Goal: Task Accomplishment & Management: Complete application form

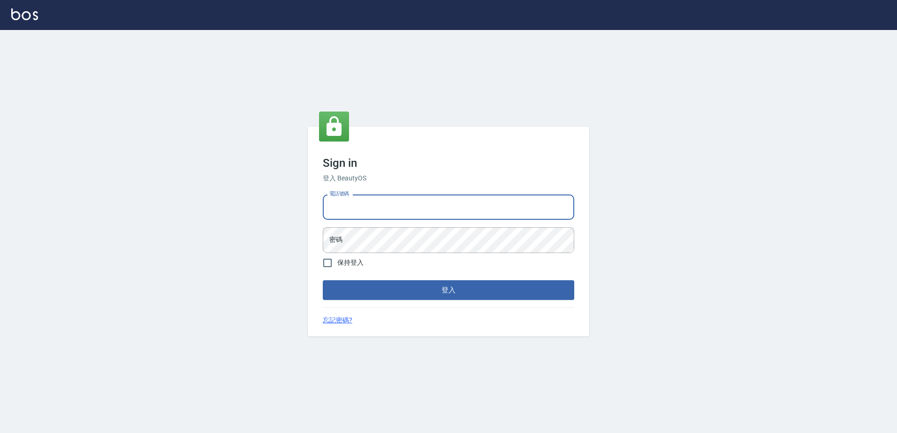
click at [343, 208] on input "電話號碼" at bounding box center [448, 207] width 251 height 25
type input "0426865599"
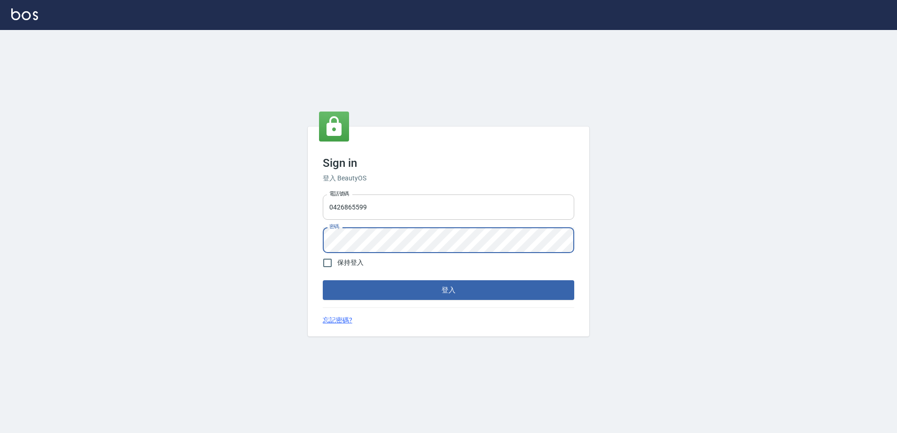
click at [323, 280] on button "登入" at bounding box center [448, 290] width 251 height 20
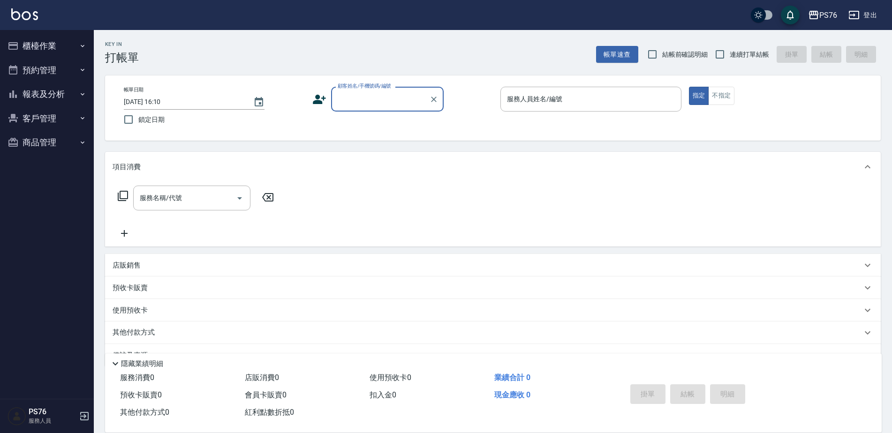
click at [743, 54] on span "連續打單結帳" at bounding box center [749, 55] width 39 height 10
click at [730, 54] on input "連續打單結帳" at bounding box center [720, 55] width 20 height 20
checkbox input "true"
click at [363, 95] on div "顧客姓名/手機號碼/編號 顧客姓名/手機號碼/編號" at bounding box center [387, 99] width 113 height 25
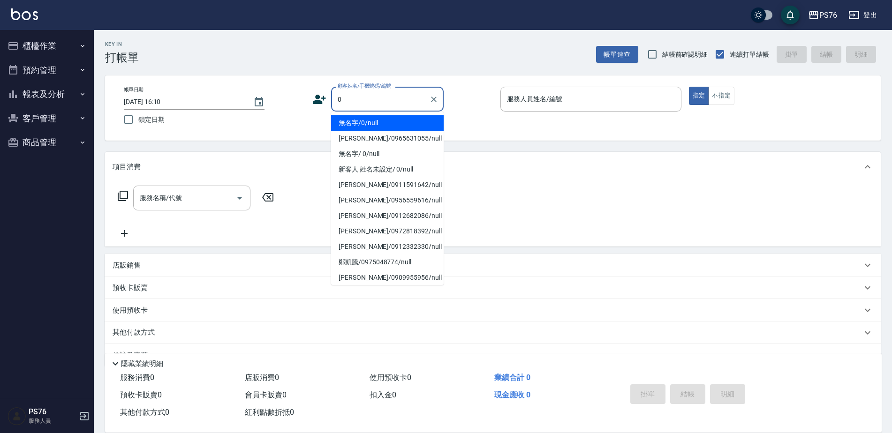
type input "無名字/0/null"
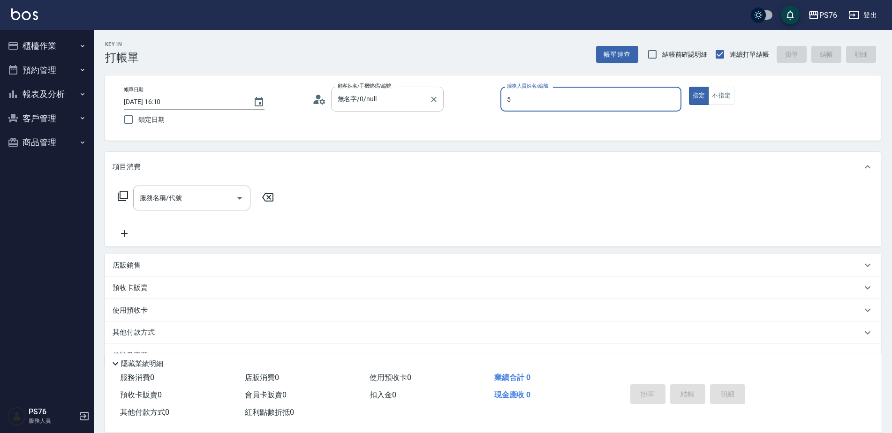
type input "[PERSON_NAME]-5"
type button "true"
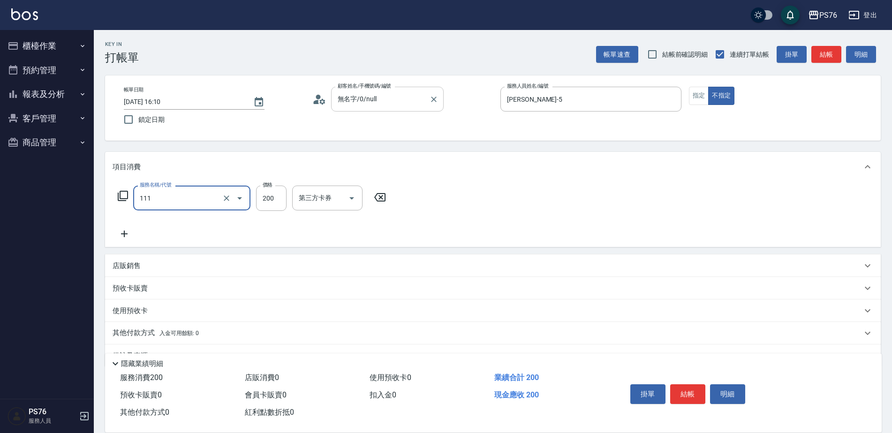
type input "200(111)"
type input "[PERSON_NAME]-24"
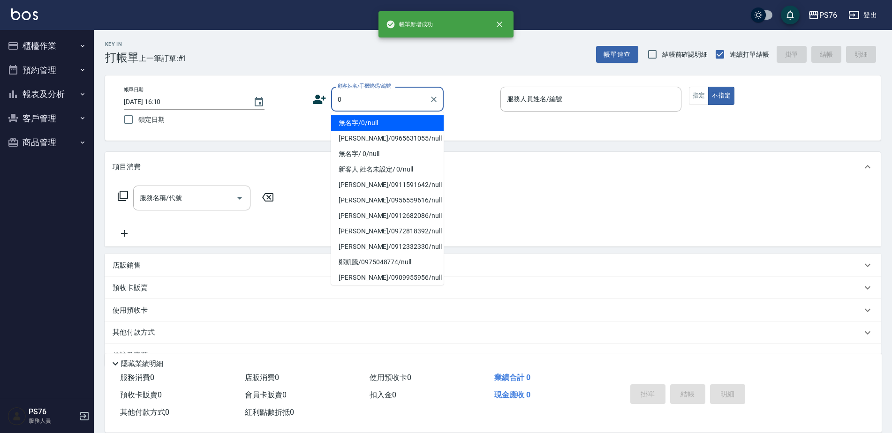
type input "無名字/0/null"
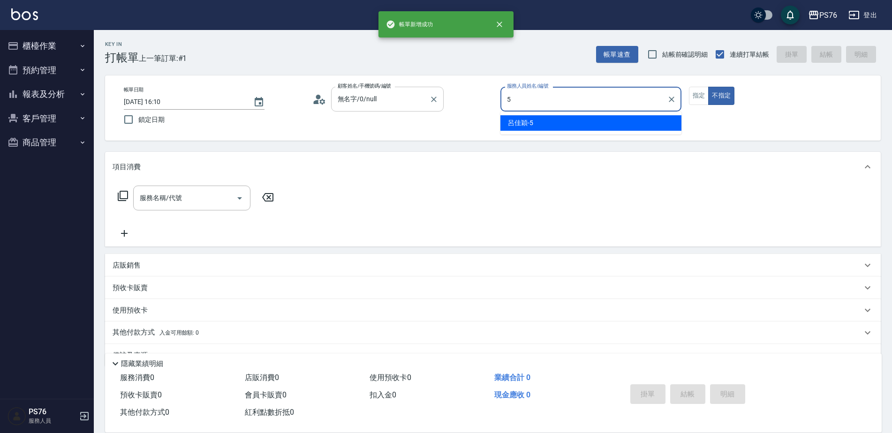
type input "[PERSON_NAME]-5"
type button "false"
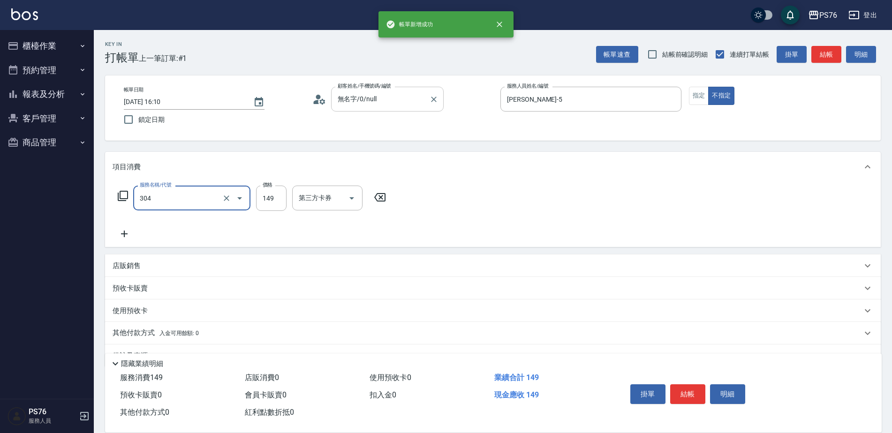
type input "剪髮(304)"
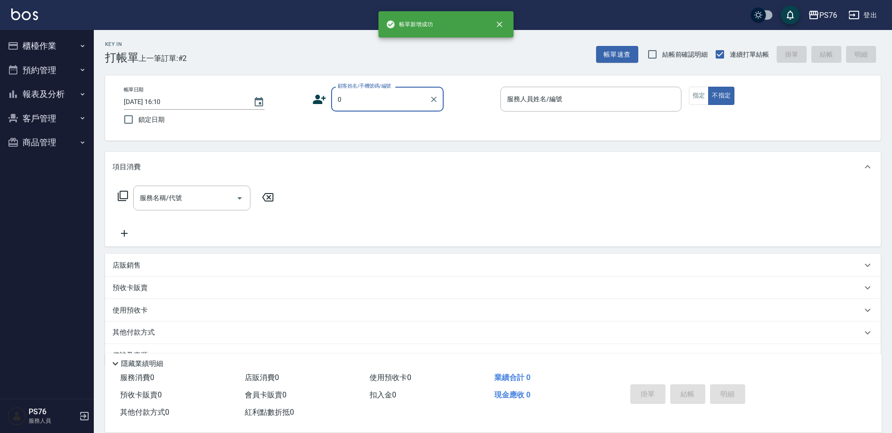
type input "無名字/0/null"
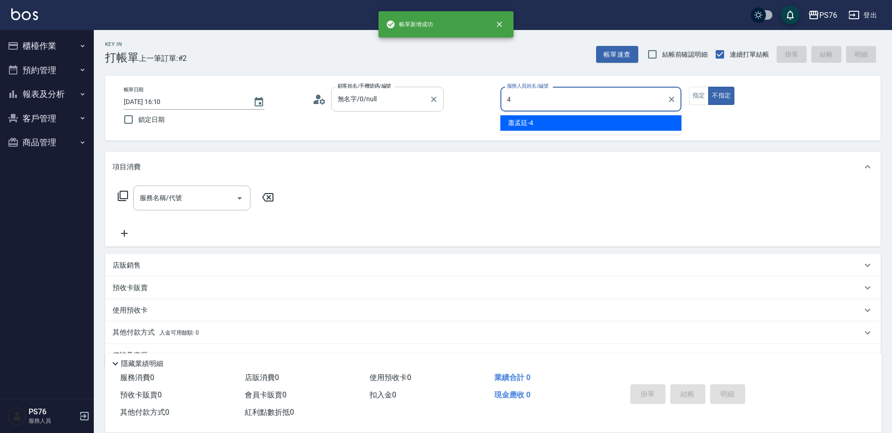
type input "蕭孟廷-4"
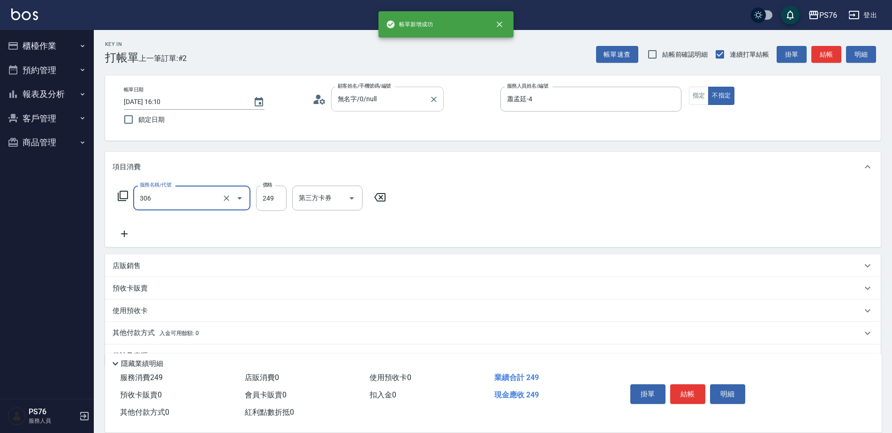
type input "剪髮(306)"
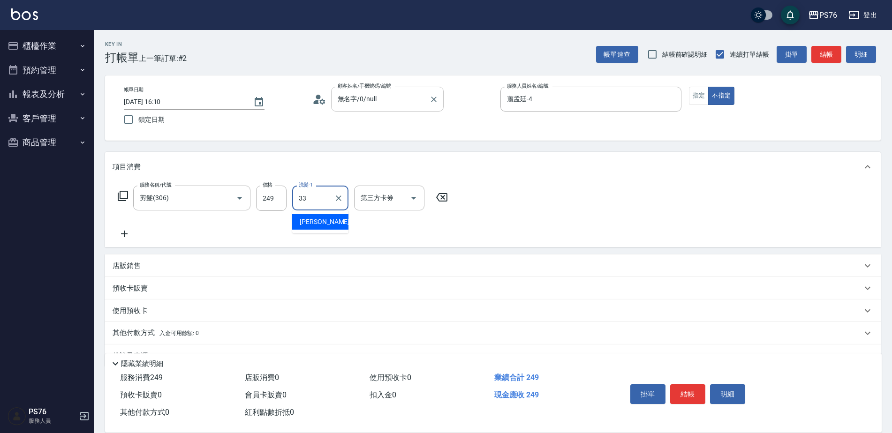
type input "[PERSON_NAME]33"
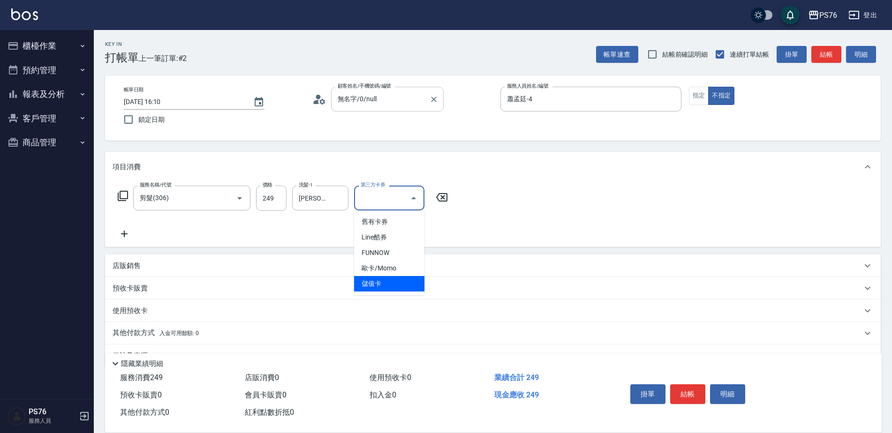
type input "儲值卡"
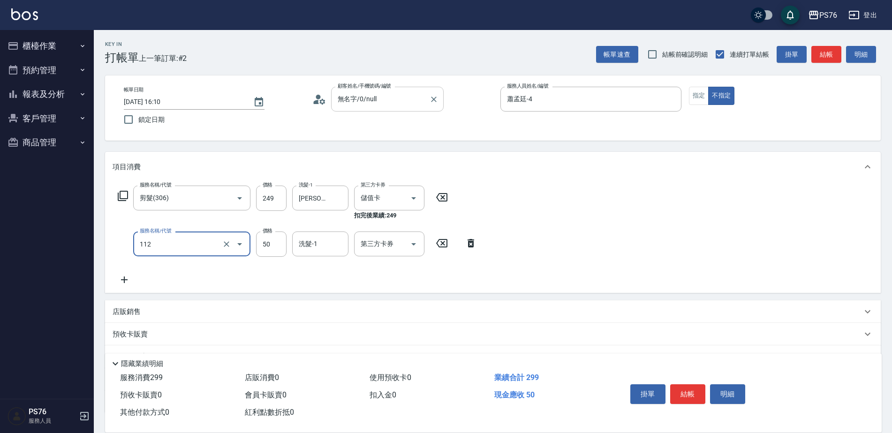
type input "精油50(112)"
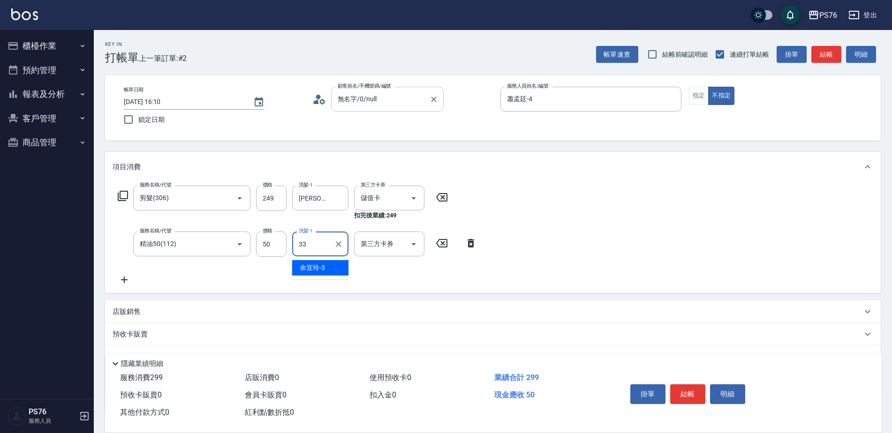
type input "[PERSON_NAME]33"
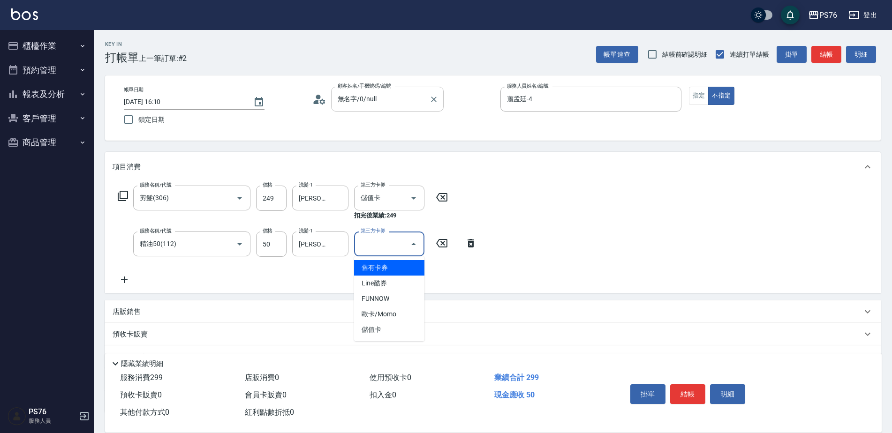
type input "儲值卡"
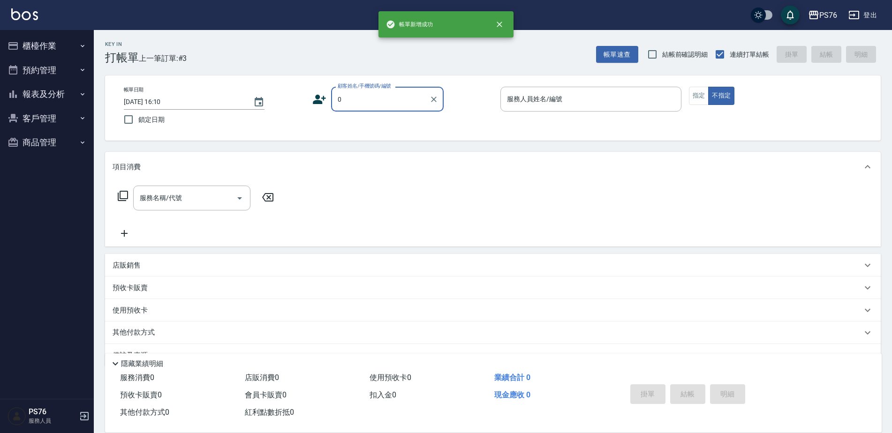
type input "無名字/0/null"
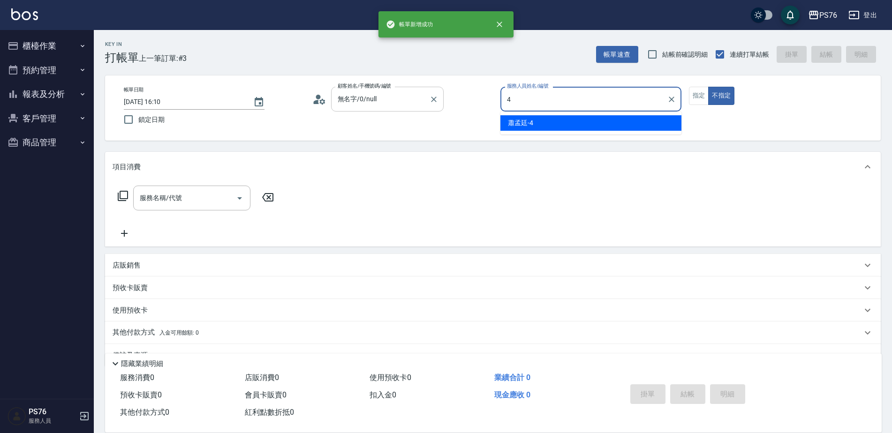
type input "蕭孟廷-4"
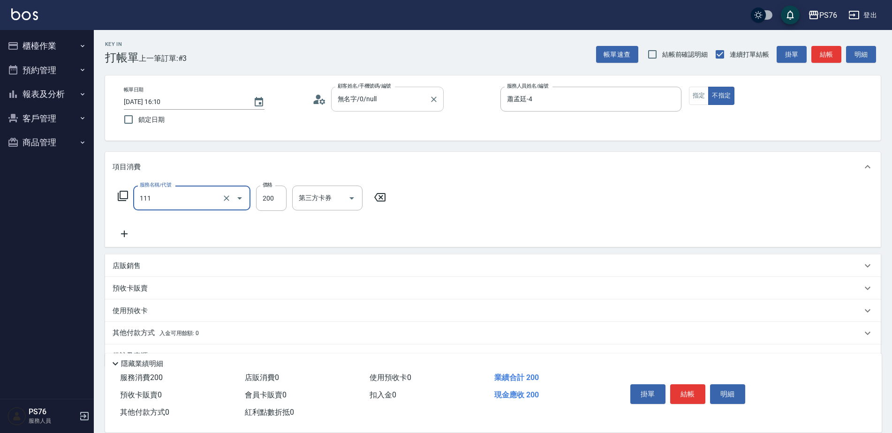
type input "200(111)"
type input "250"
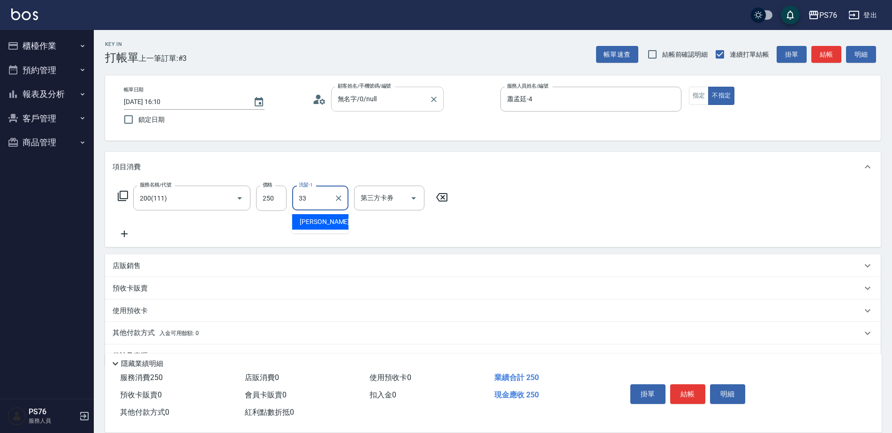
type input "[PERSON_NAME]33"
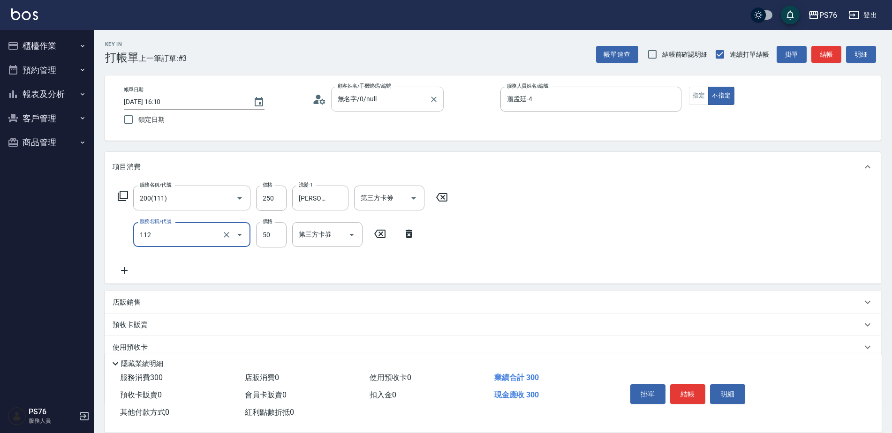
type input "精油50(112)"
type input "[PERSON_NAME]33"
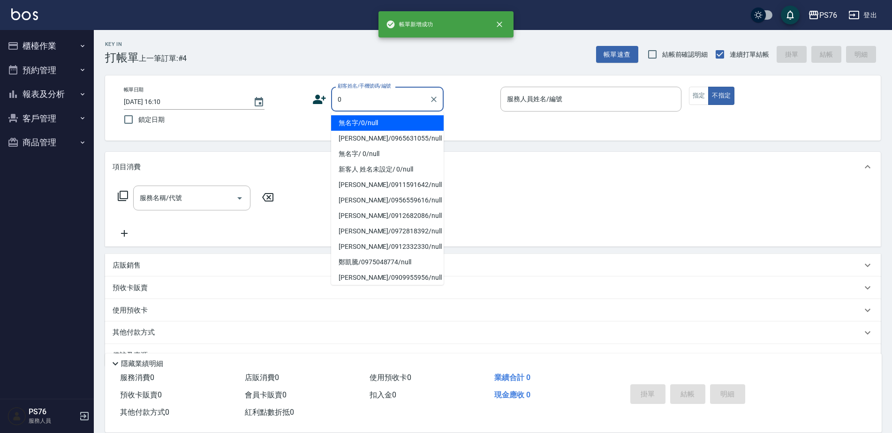
type input "無名字/0/null"
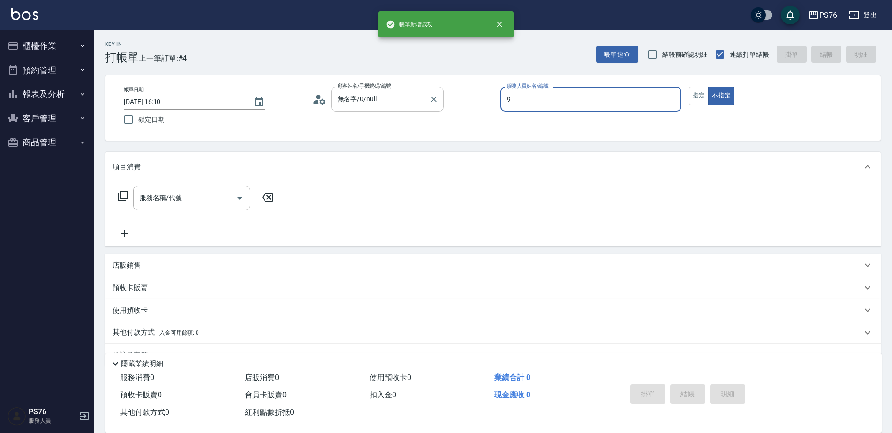
type input "[PERSON_NAME]-9"
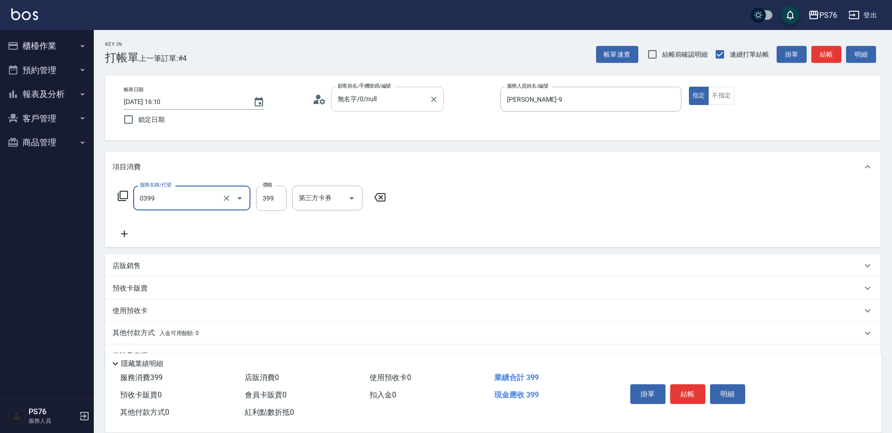
type input "海鹽399(0399)"
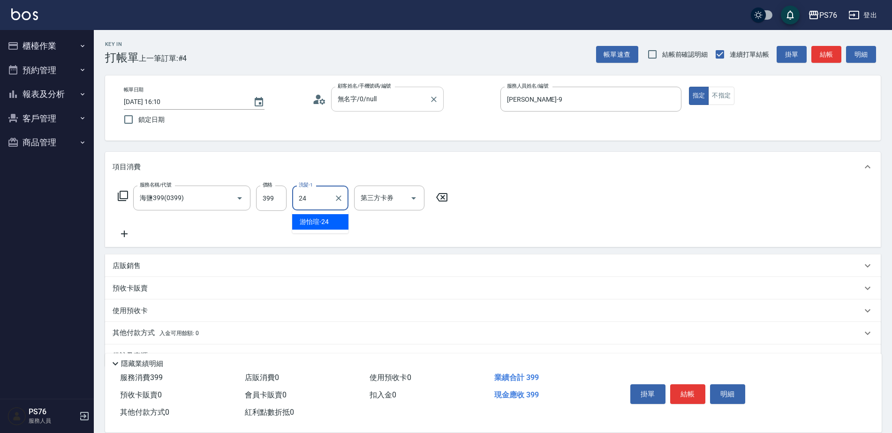
type input "[PERSON_NAME]-24"
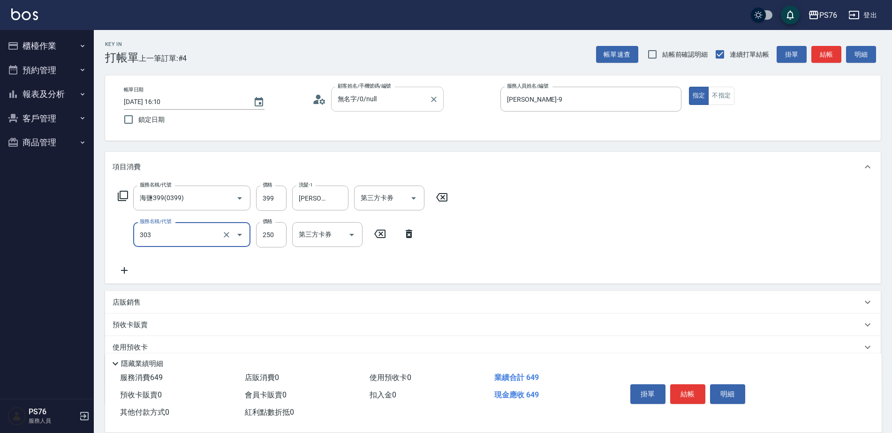
type input "剪髮(303)"
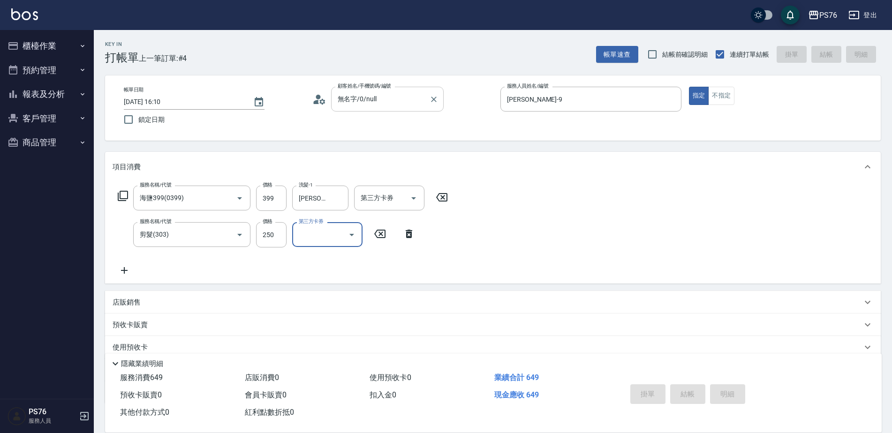
type input "[DATE] 16:11"
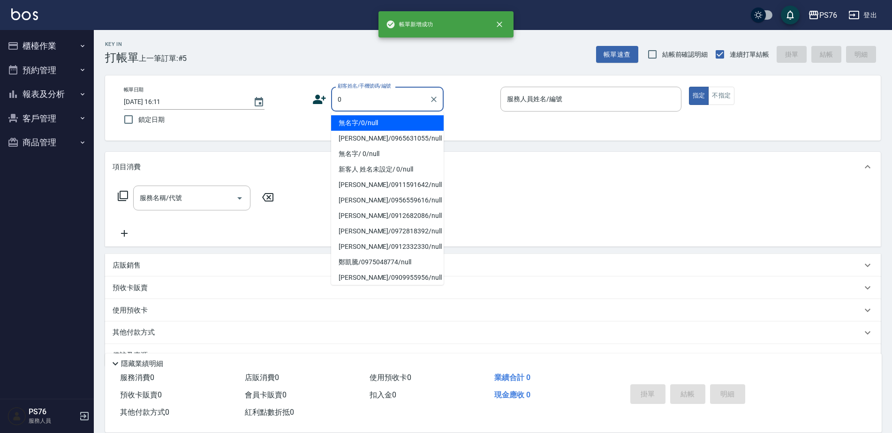
type input "無名字/0/null"
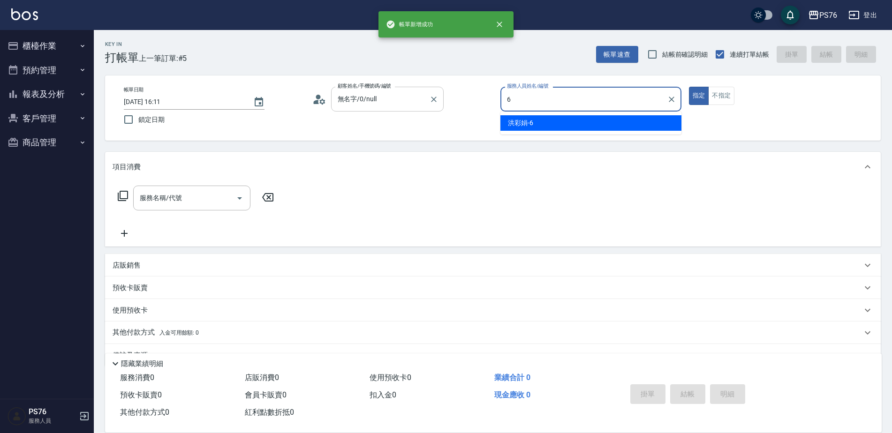
type input "[PERSON_NAME]-6"
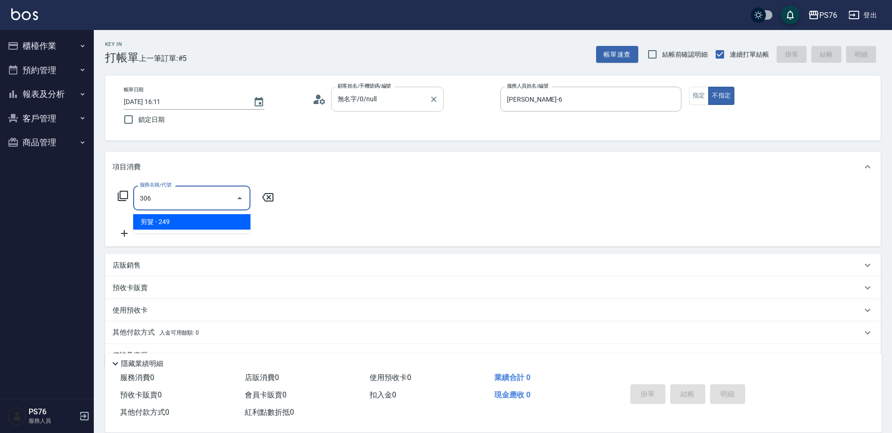
type input "剪髮(306)"
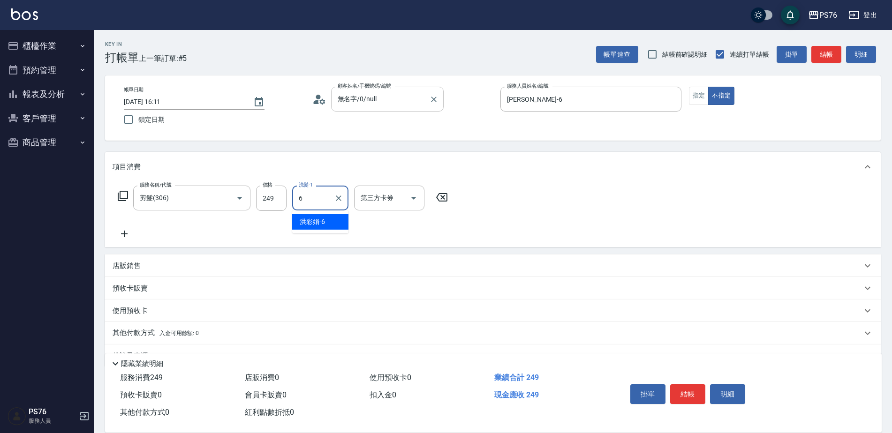
type input "[PERSON_NAME]-6"
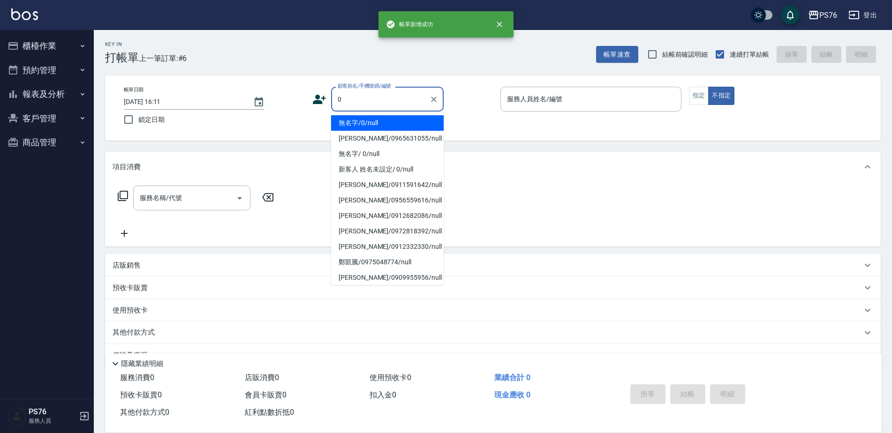
type input "無名字/0/null"
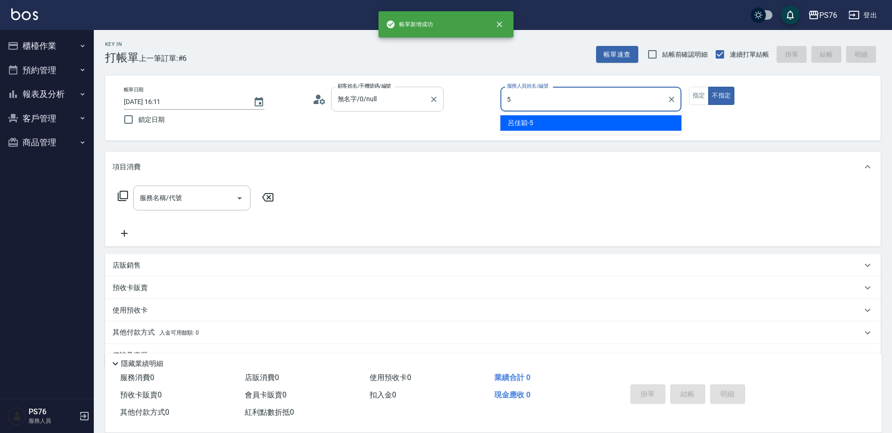
type input "[PERSON_NAME]-5"
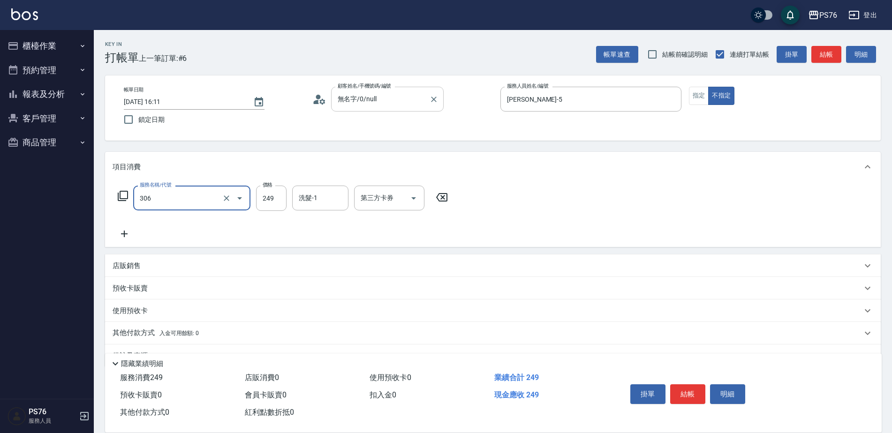
type input "剪髮(306)"
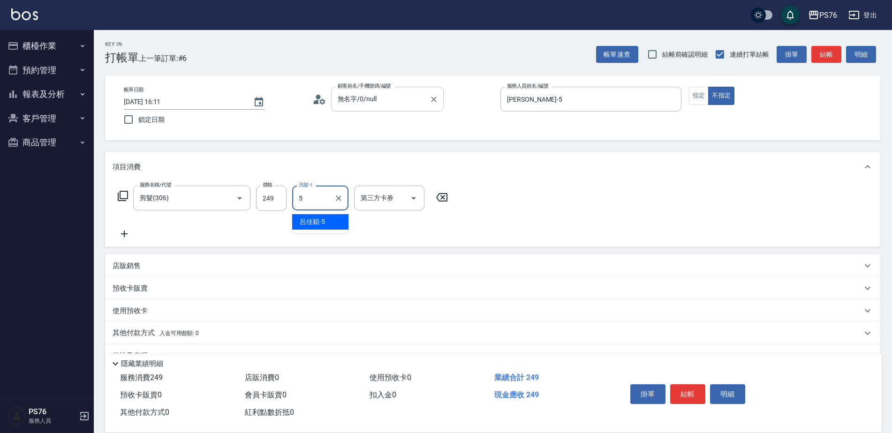
type input "[PERSON_NAME]-5"
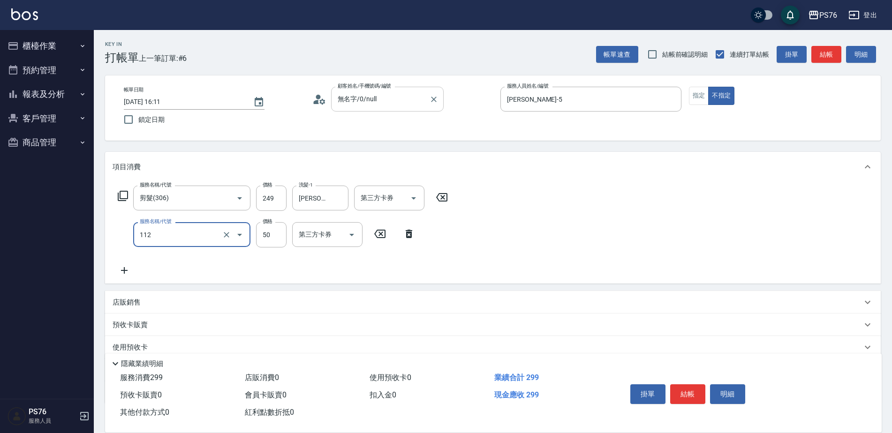
type input "精油50(112)"
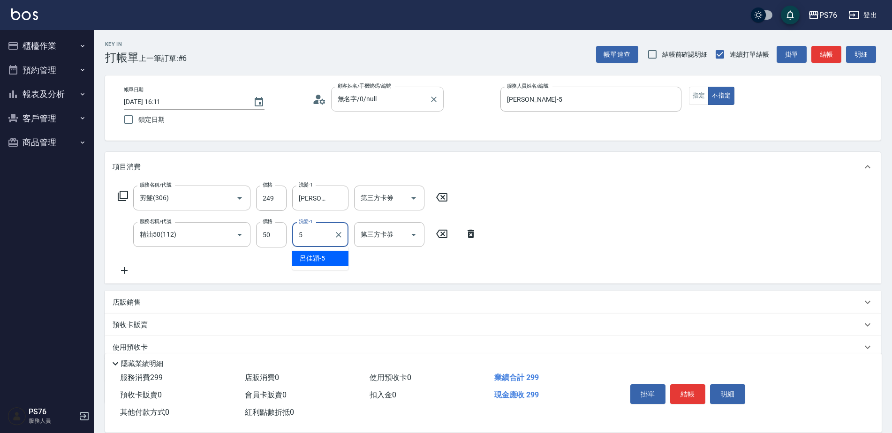
type input "[PERSON_NAME]-5"
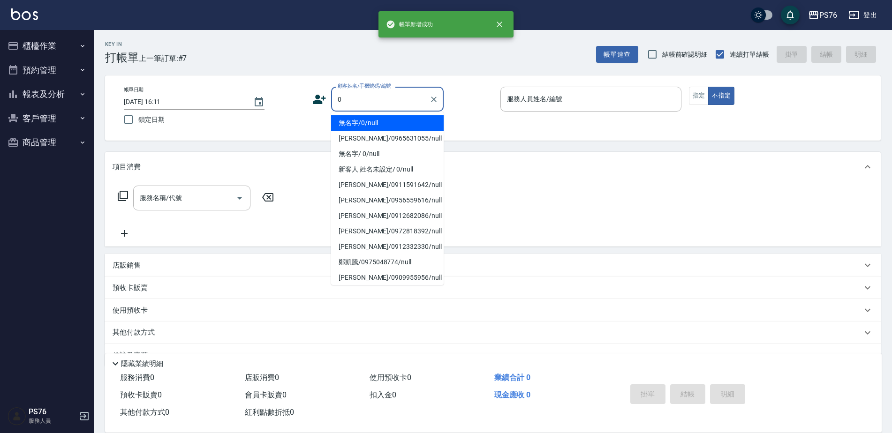
type input "無名字/0/null"
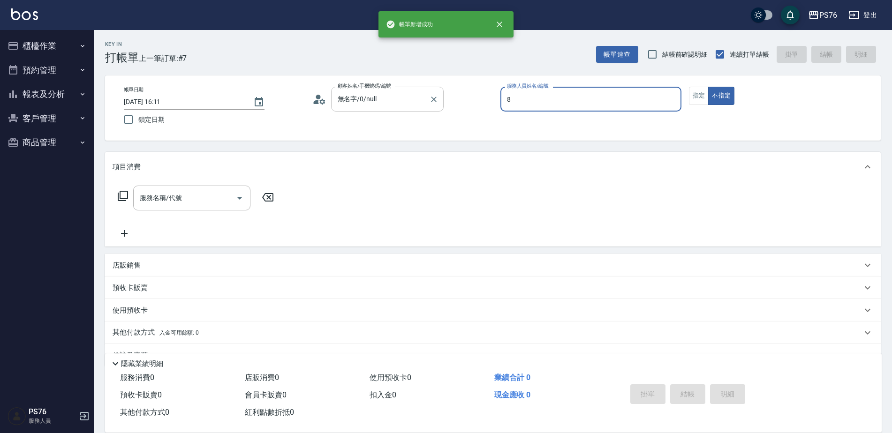
type input "[PERSON_NAME]-8"
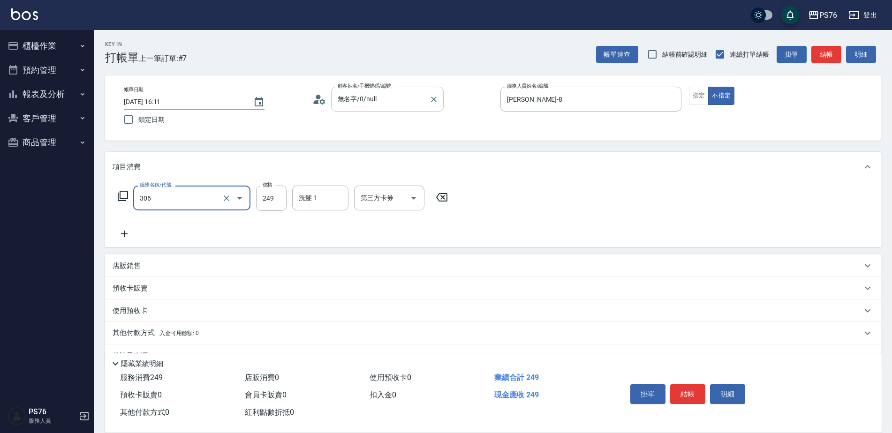
type input "剪髮(306)"
type input "[PERSON_NAME]-8"
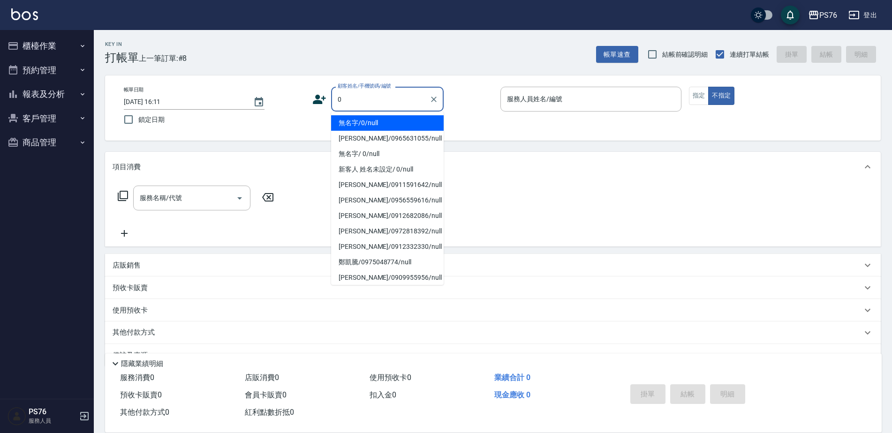
type input "無名字/0/null"
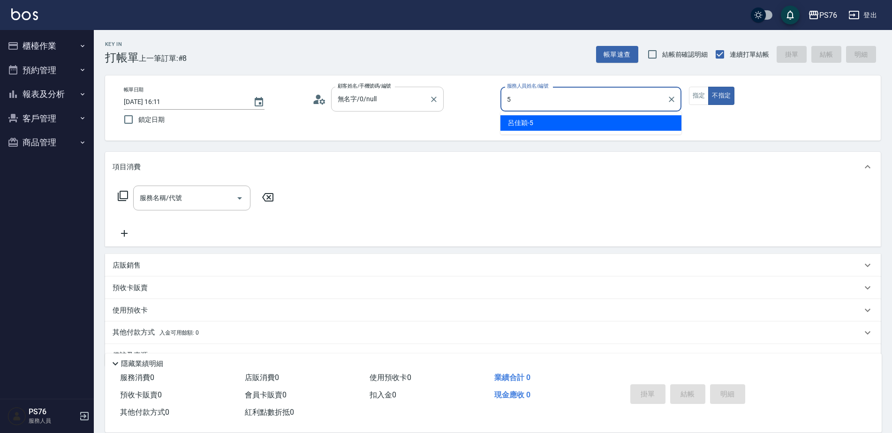
type input "[PERSON_NAME]-5"
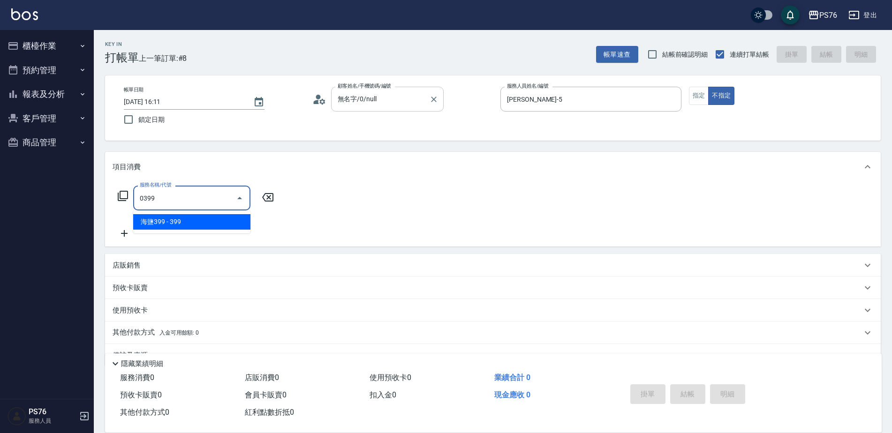
type input "海鹽399(0399)"
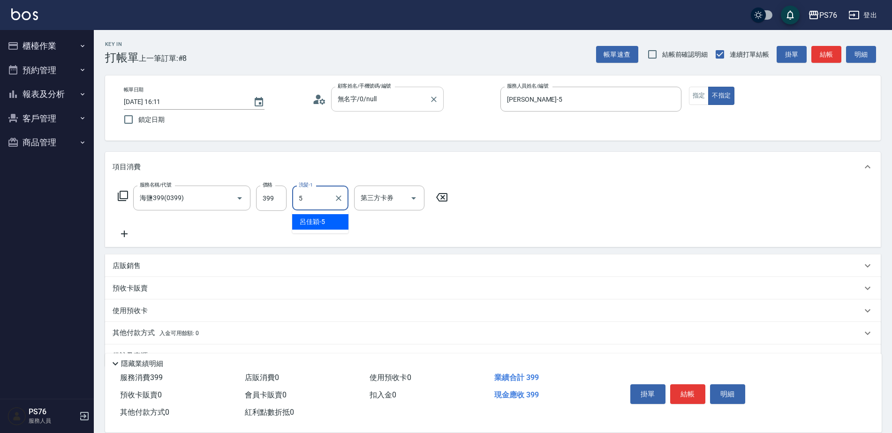
type input "[PERSON_NAME]-5"
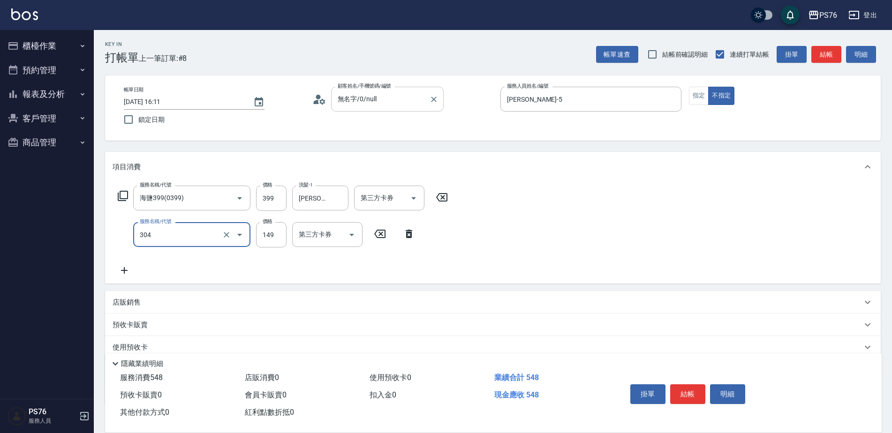
type input "剪髮(304)"
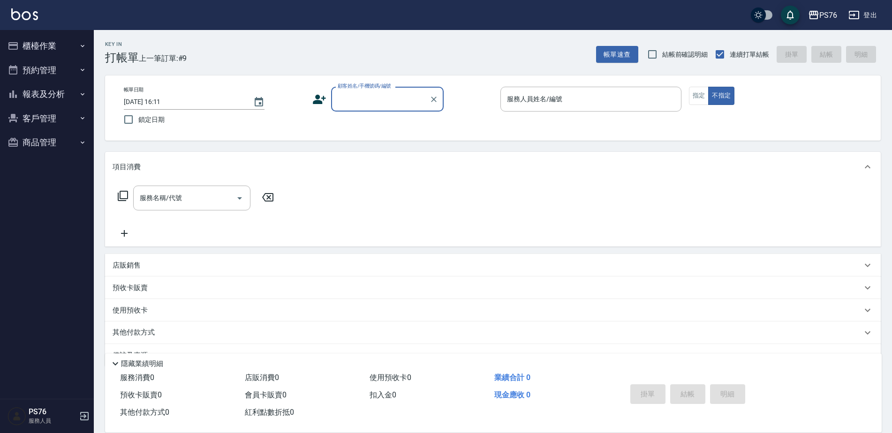
click at [69, 49] on button "櫃檯作業" at bounding box center [47, 46] width 86 height 24
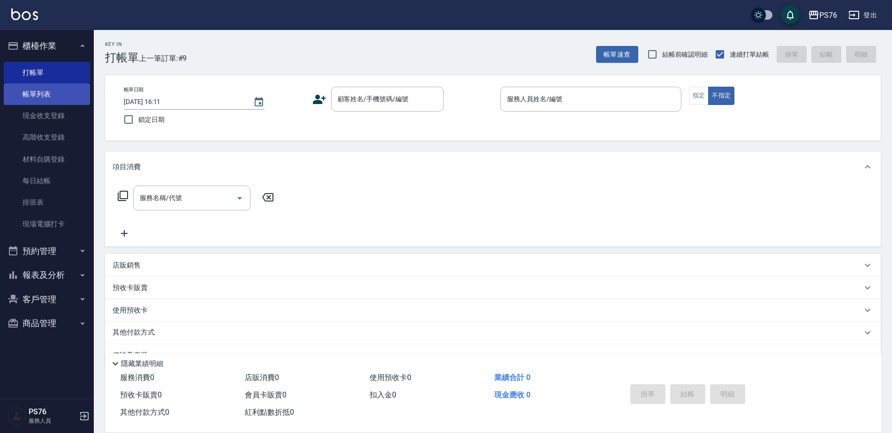
click at [59, 98] on link "帳單列表" at bounding box center [47, 94] width 86 height 22
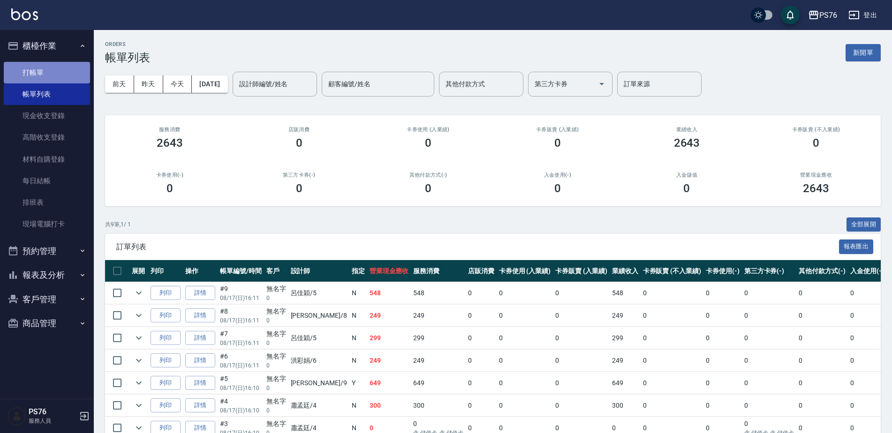
click at [66, 71] on link "打帳單" at bounding box center [47, 73] width 86 height 22
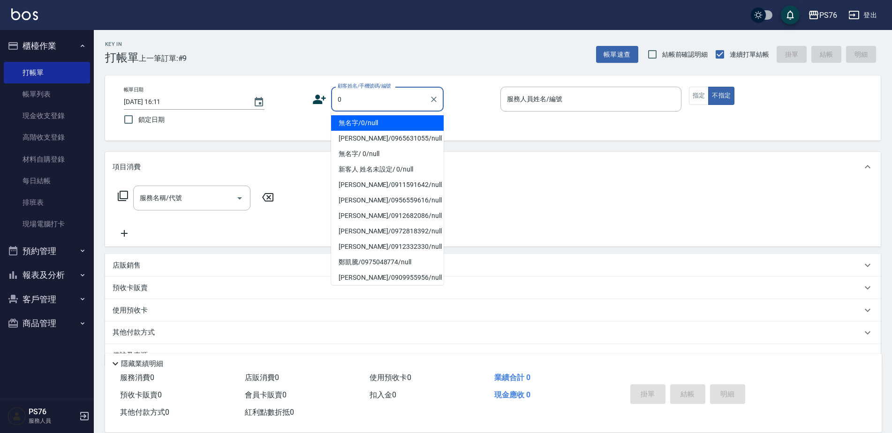
type input "無名字/0/null"
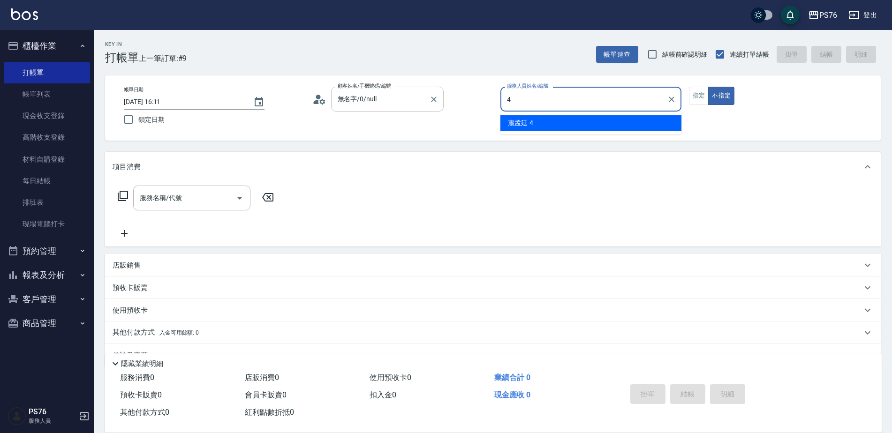
type input "蕭孟廷-4"
type button "false"
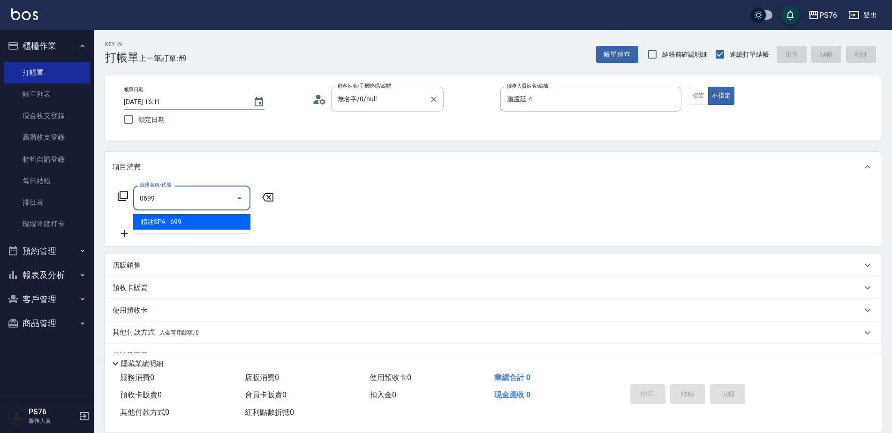
type input "精油SPA(0699)"
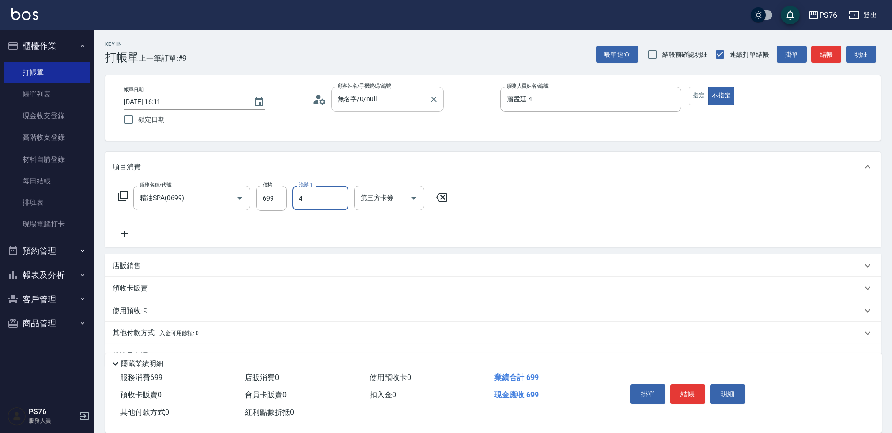
type input "蕭孟廷-4"
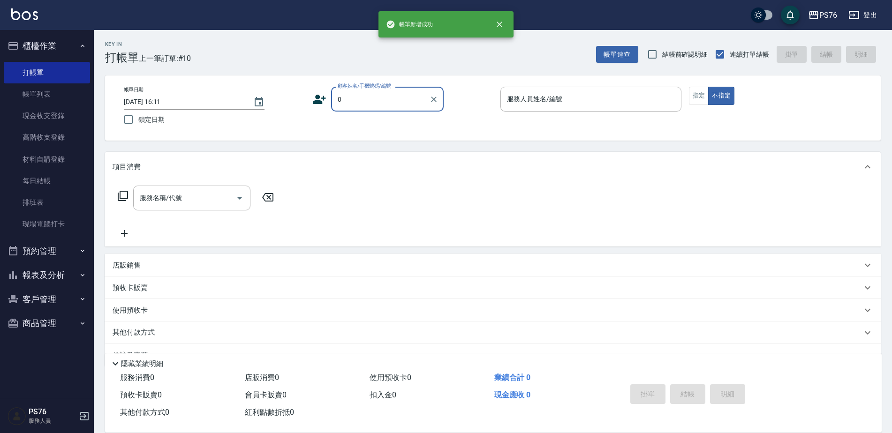
type input "無名字/0/null"
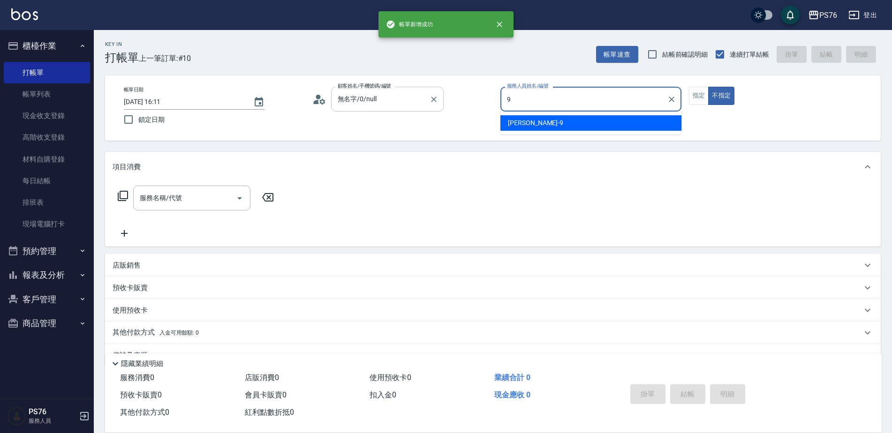
type input "[PERSON_NAME]-9"
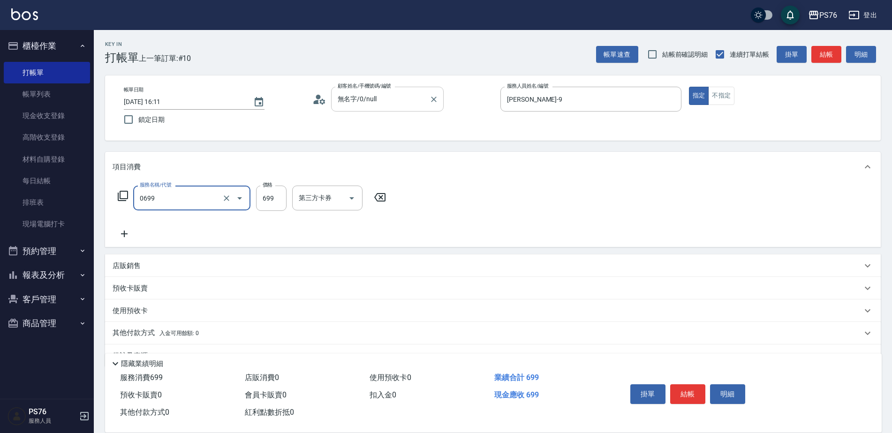
type input "精油SPA(0699)"
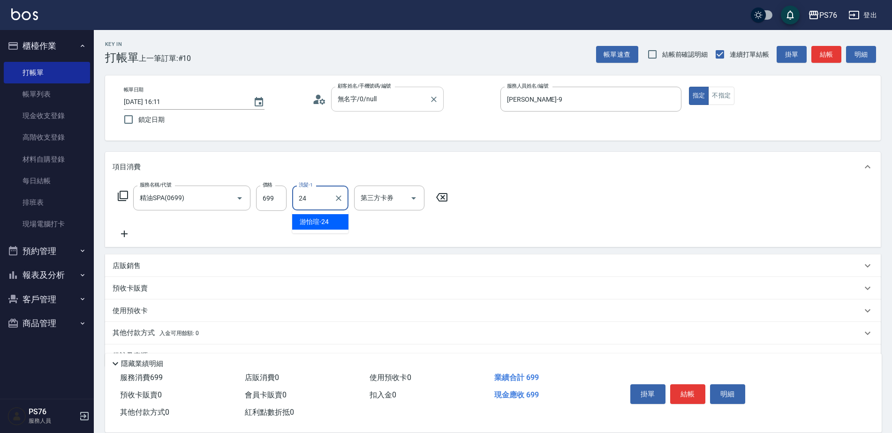
type input "[PERSON_NAME]-24"
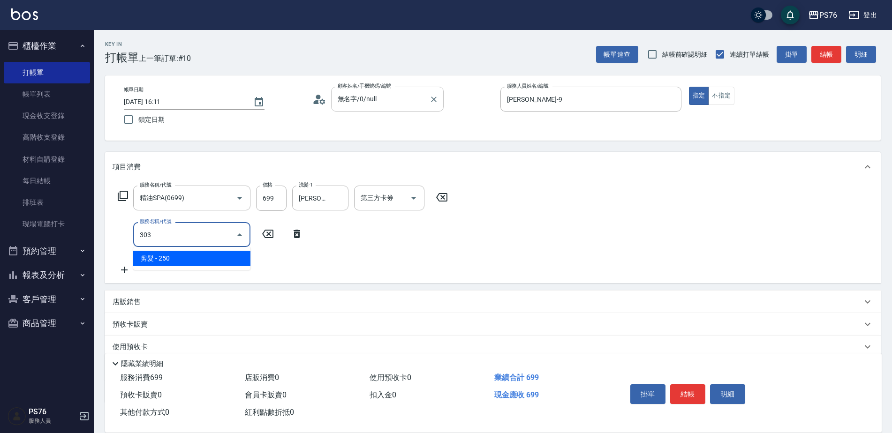
type input "剪髮(303)"
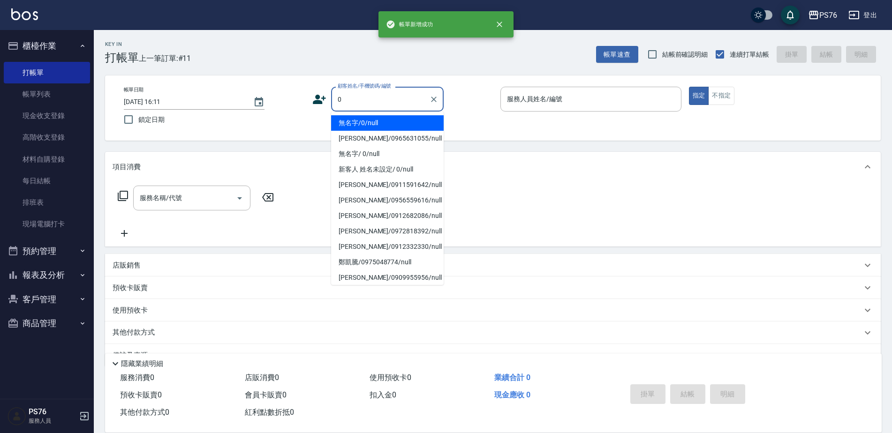
type input "無名字/0/null"
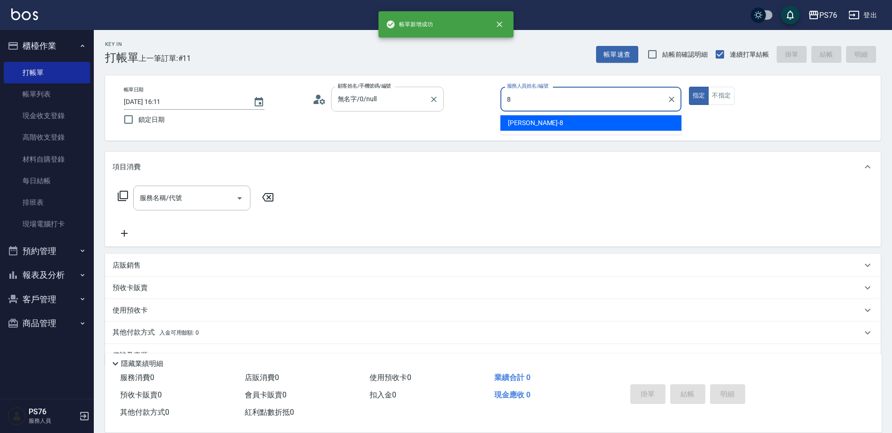
type input "[PERSON_NAME]-8"
type button "true"
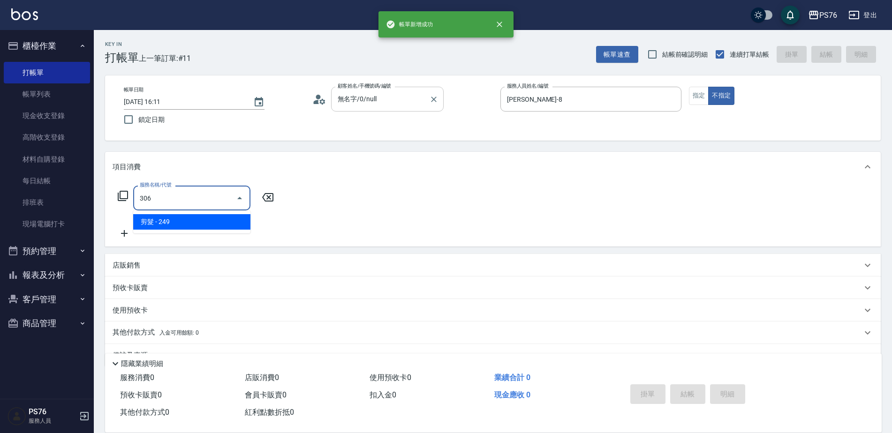
type input "剪髮(306)"
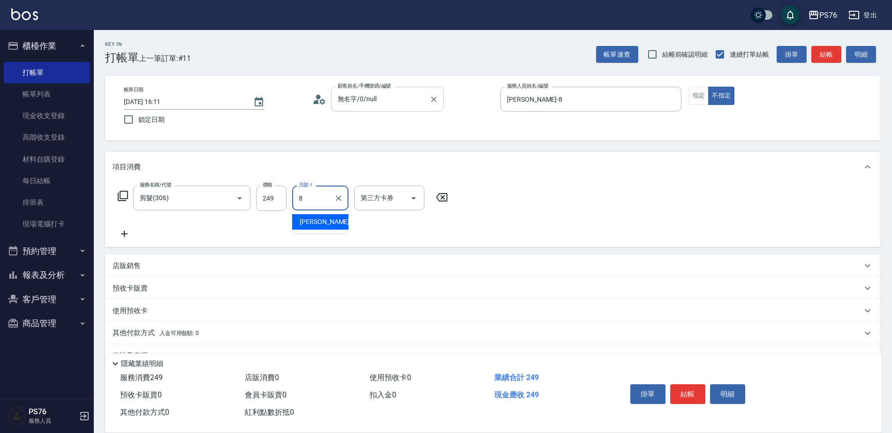
type input "[PERSON_NAME]-8"
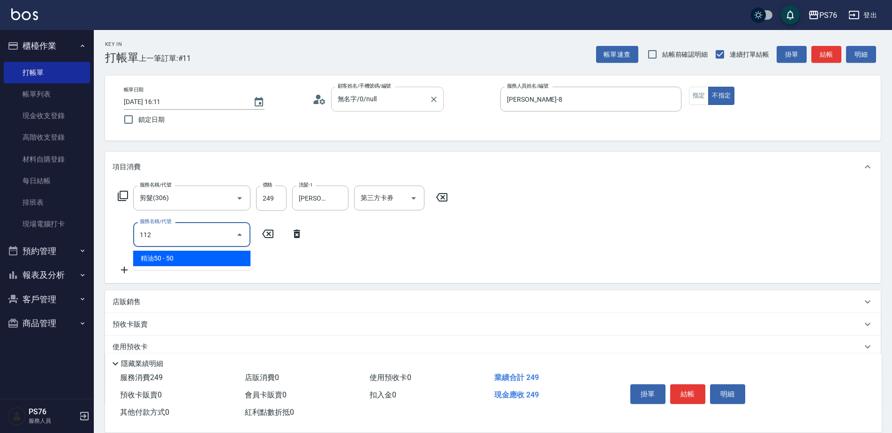
type input "精油50(112)"
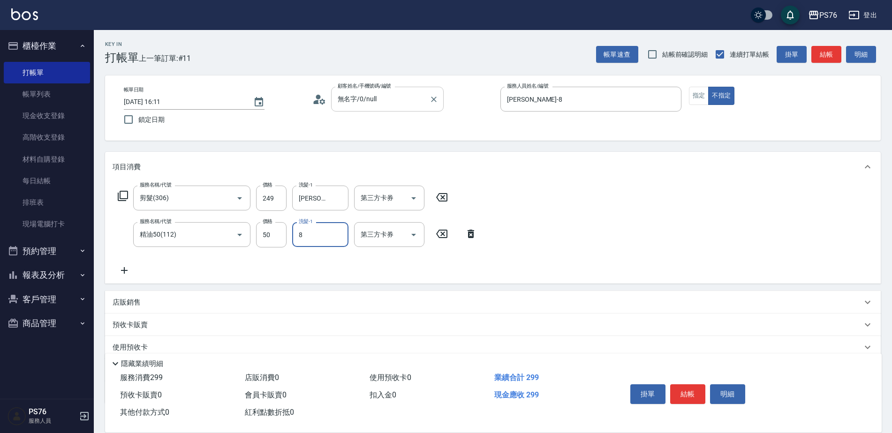
type input "[PERSON_NAME]-8"
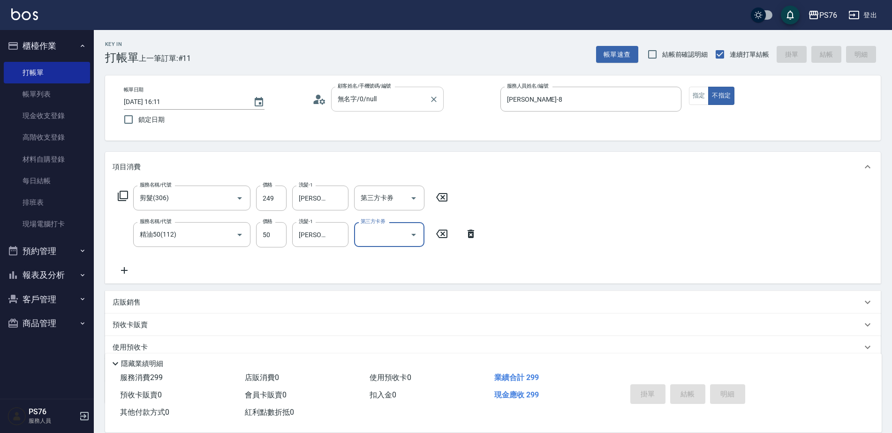
type input "[DATE] 16:12"
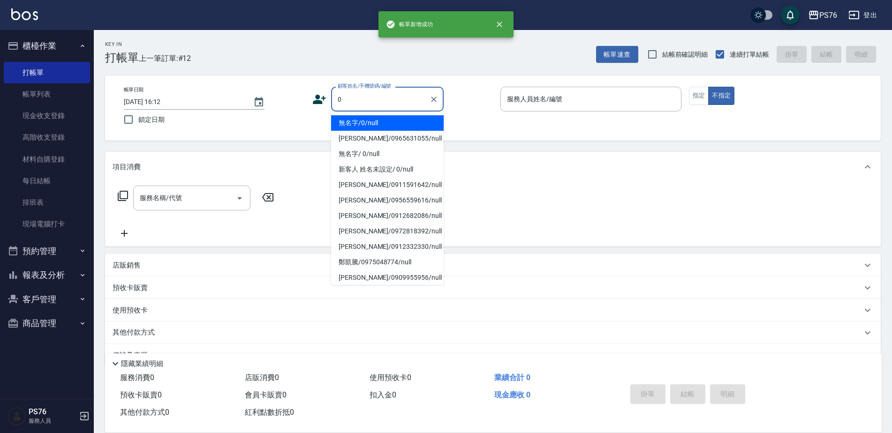
type input "無名字/0/null"
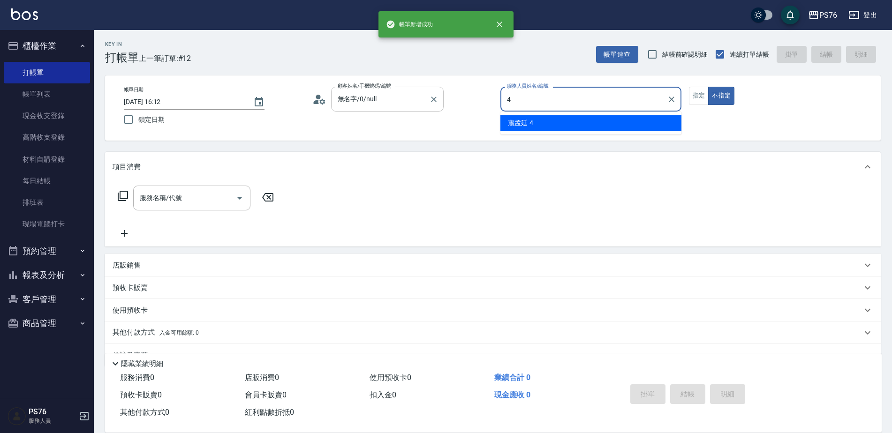
type input "蕭孟廷-4"
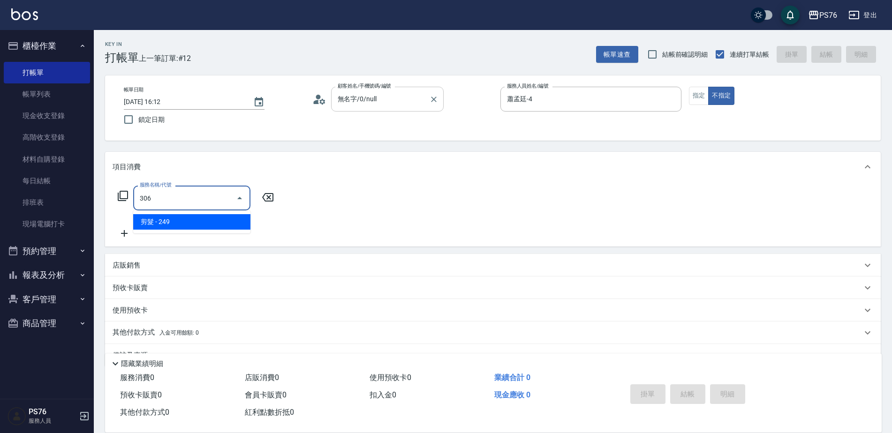
type input "剪髮(306)"
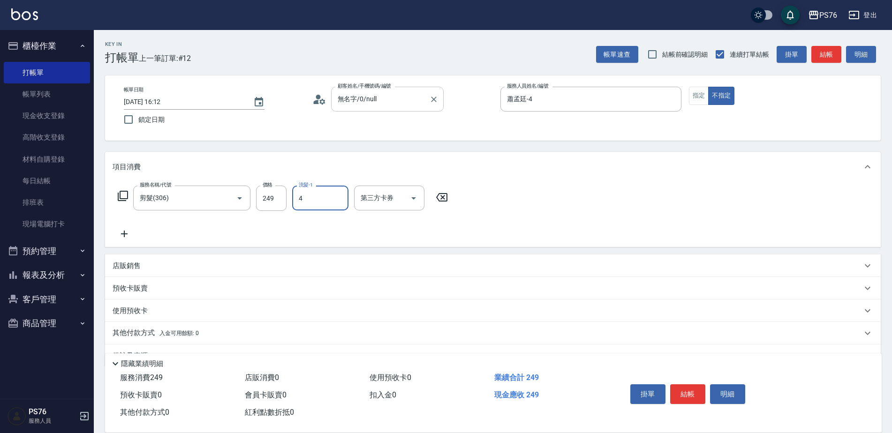
type input "蕭孟廷-4"
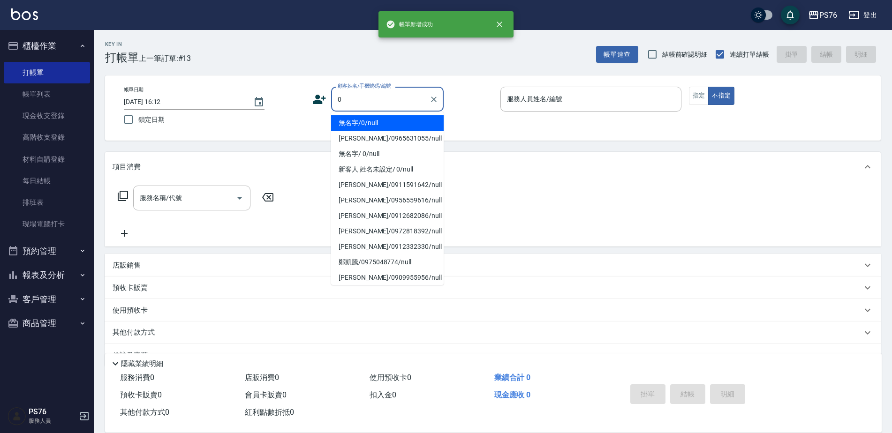
type input "無名字/0/null"
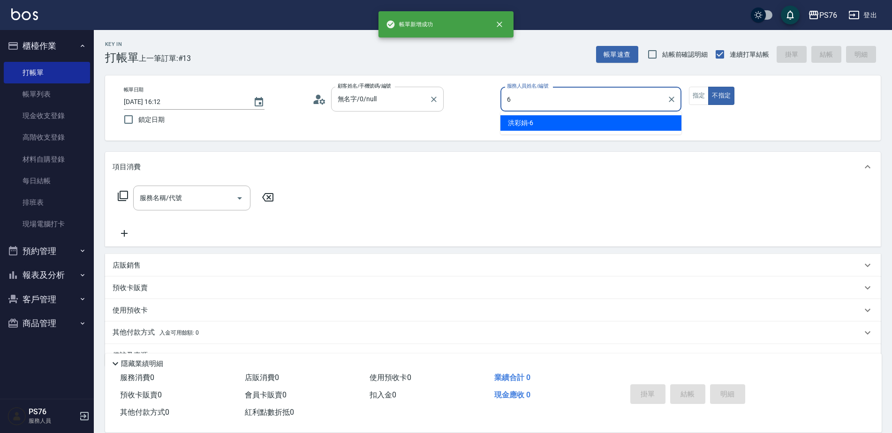
type input "[PERSON_NAME]-6"
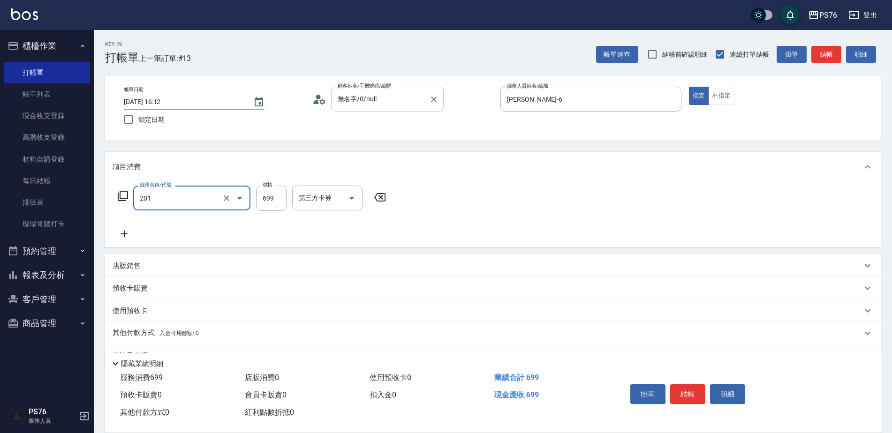
type input "基礎燙(201)"
type input "2000"
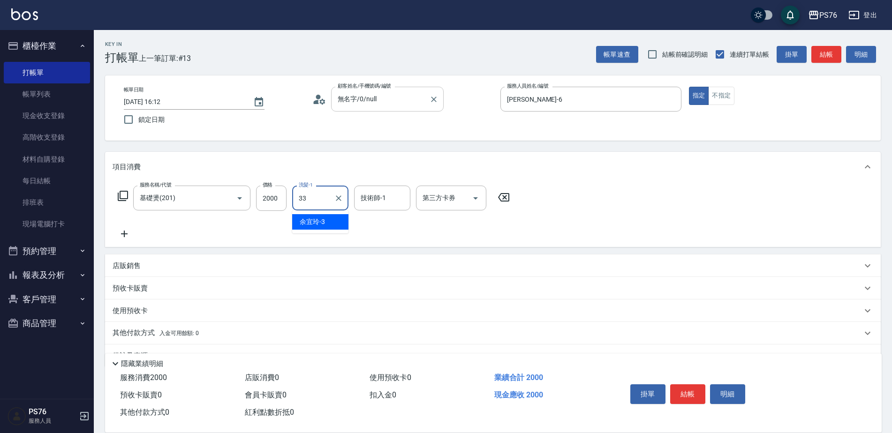
type input "[PERSON_NAME]33"
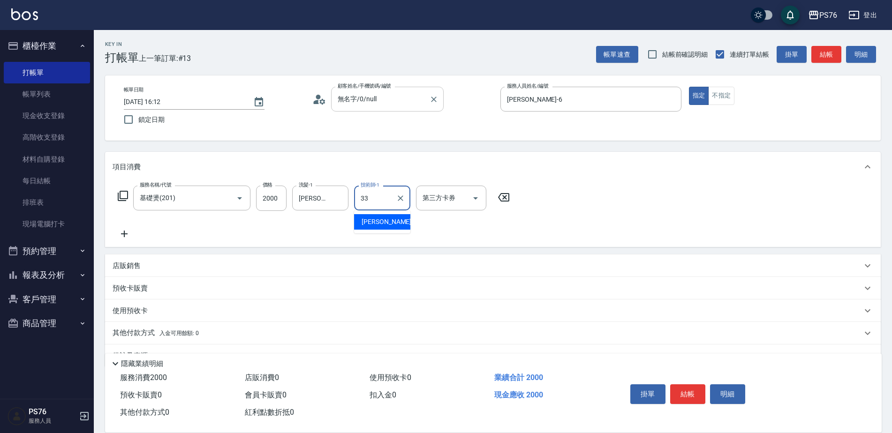
type input "[PERSON_NAME]33"
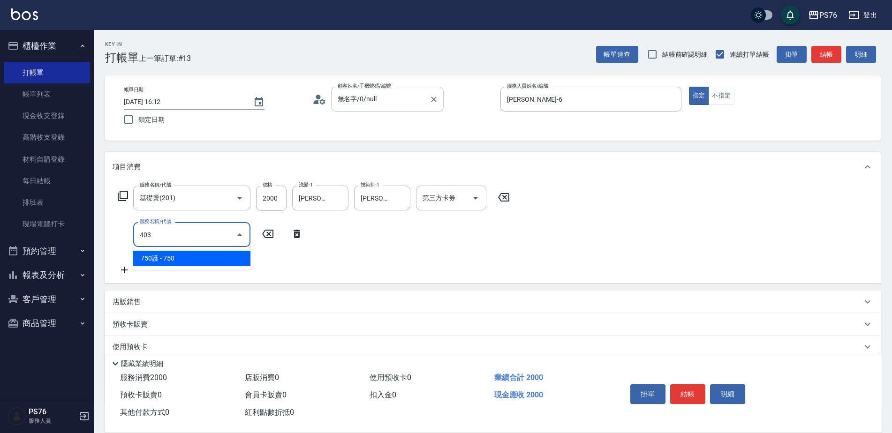
type input "750護(403)"
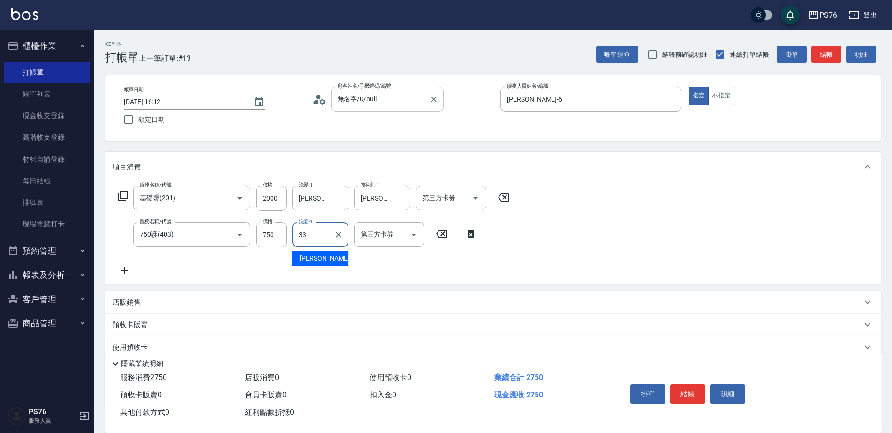
type input "[PERSON_NAME]33"
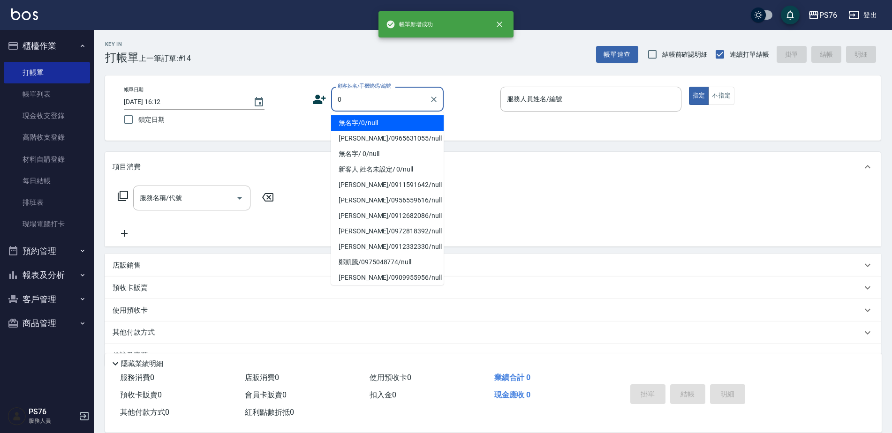
type input "無名字/0/null"
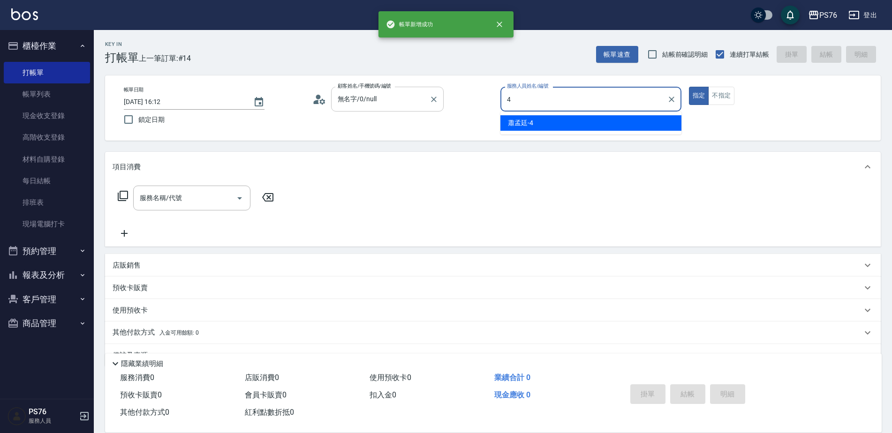
type input "蕭孟廷-4"
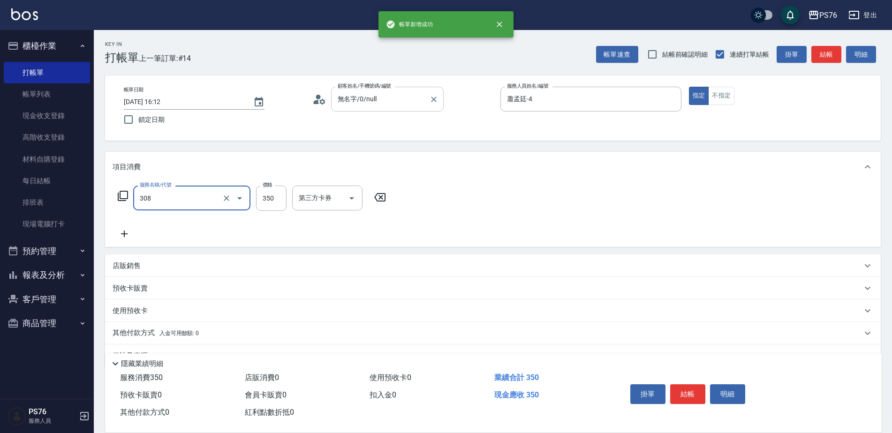
type input "洗+剪(308)"
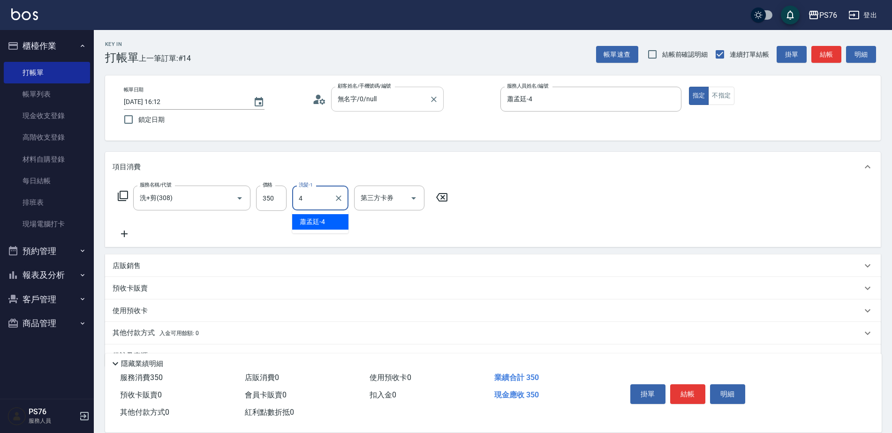
type input "蕭孟廷-4"
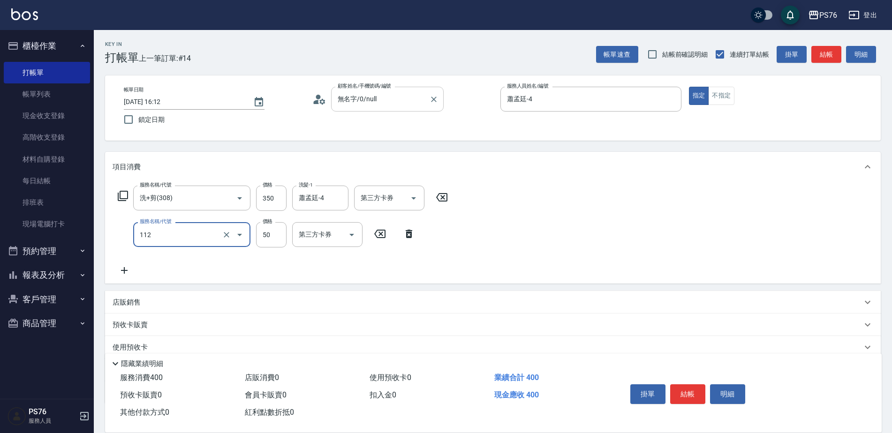
type input "精油50(112)"
type input "蕭孟廷-4"
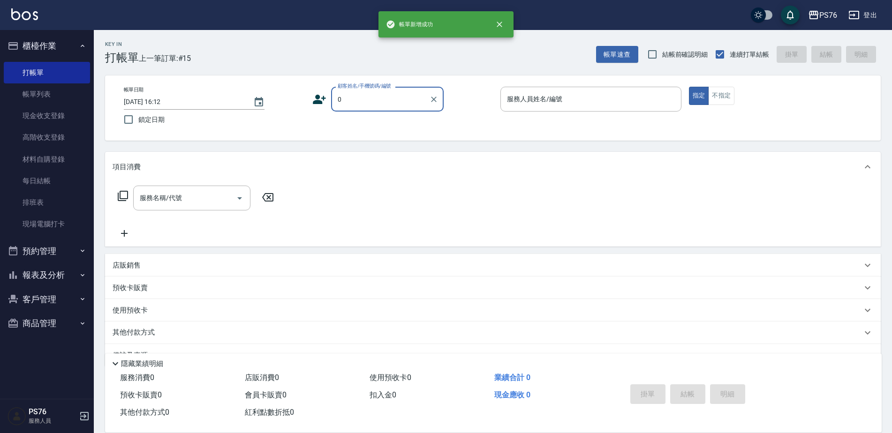
type input "無名字/0/null"
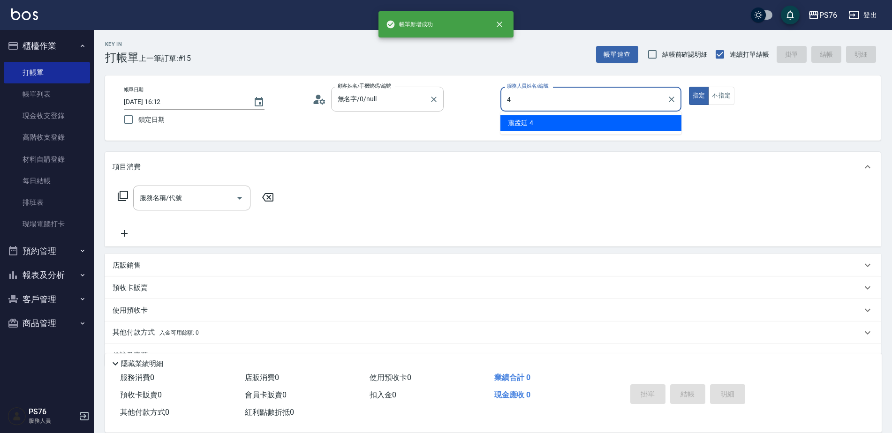
type input "蕭孟廷-4"
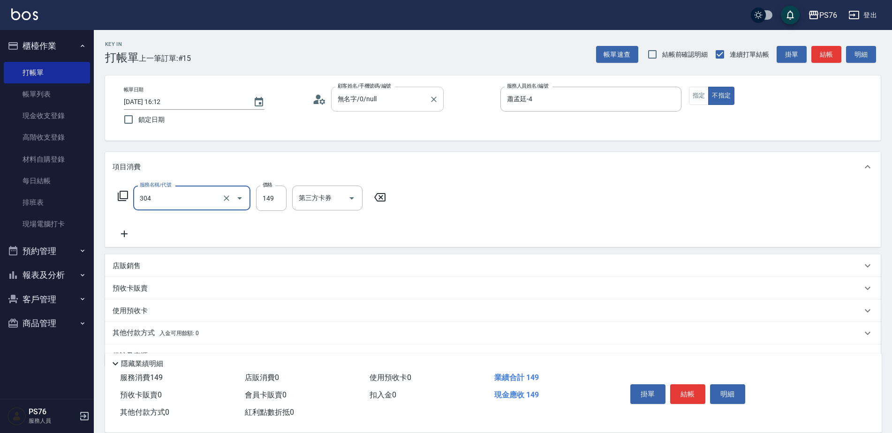
type input "剪髮(304)"
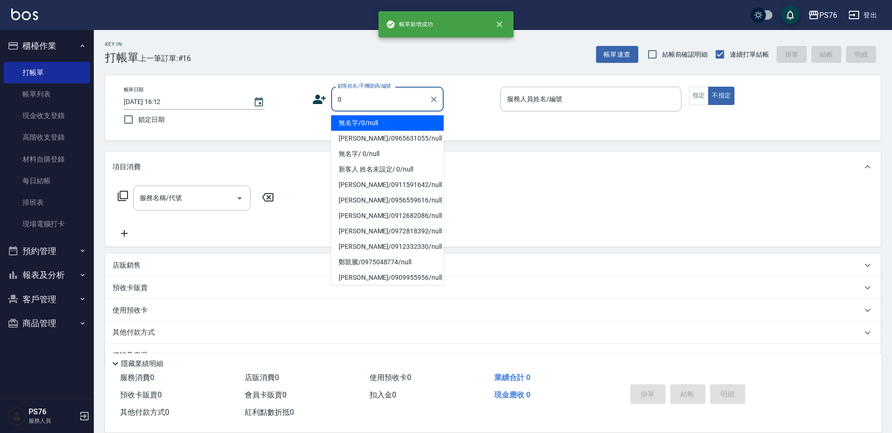
type input "無名字/0/null"
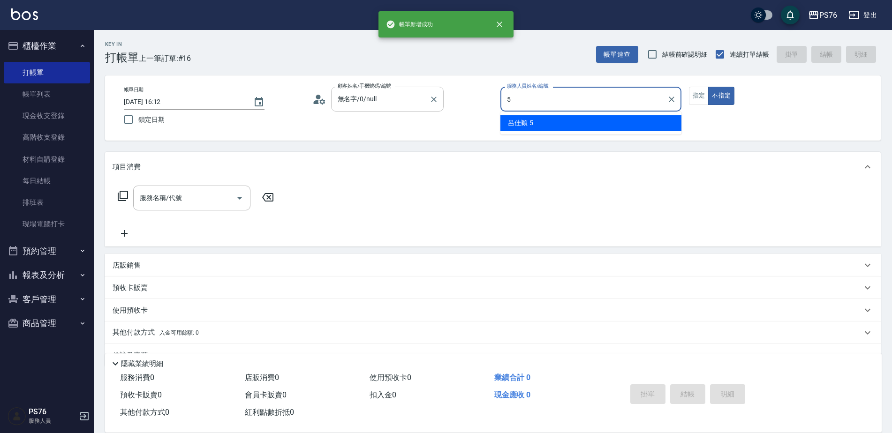
type input "[PERSON_NAME]-5"
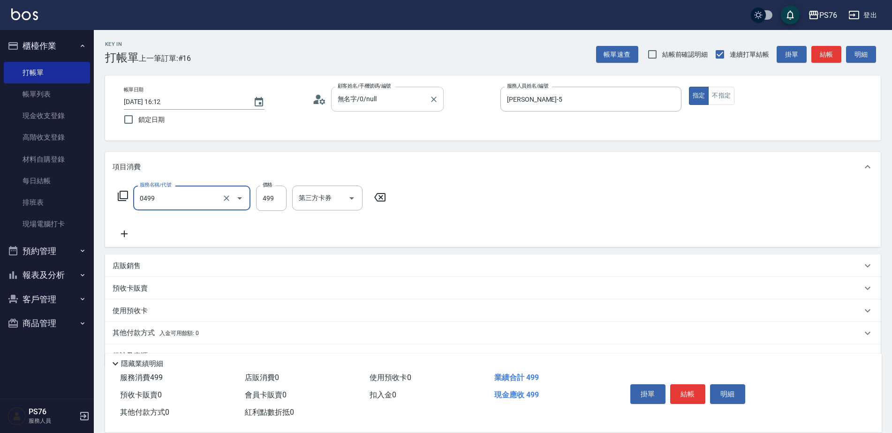
type input "[PERSON_NAME]499(0499)"
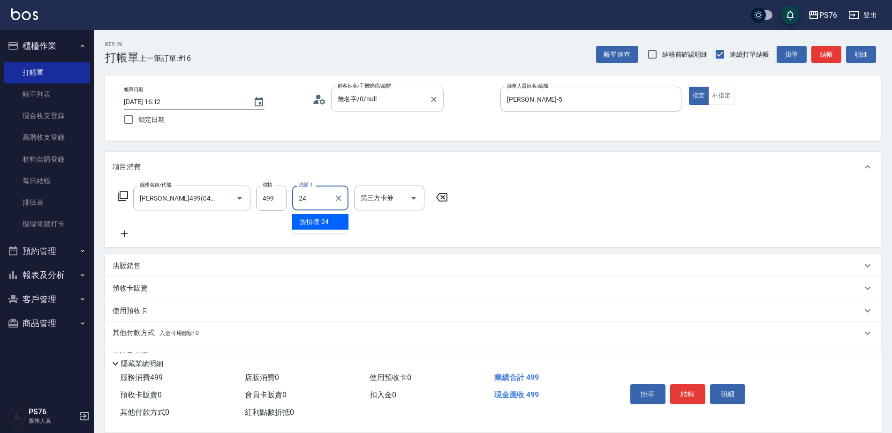
type input "[PERSON_NAME]-24"
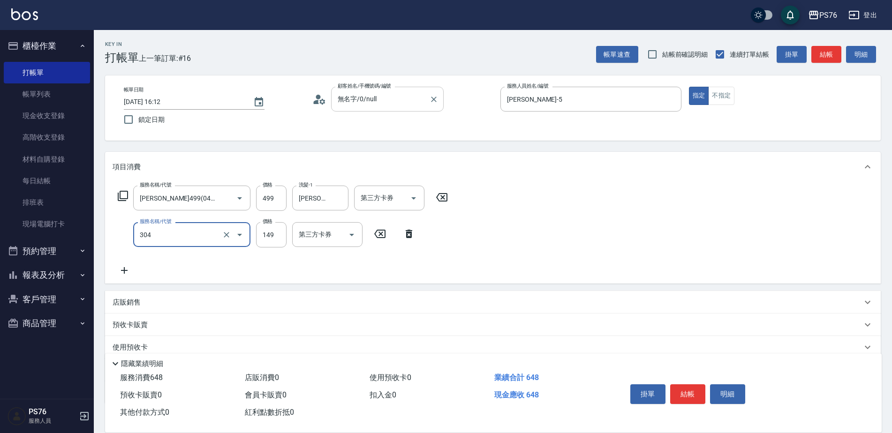
type input "剪髮(304)"
type input "179"
click at [178, 300] on div "店販銷售" at bounding box center [487, 303] width 749 height 10
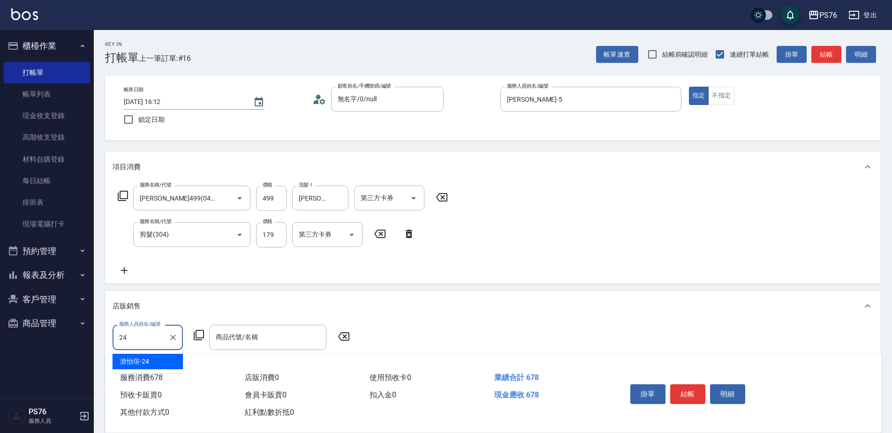
type input "[PERSON_NAME]-24"
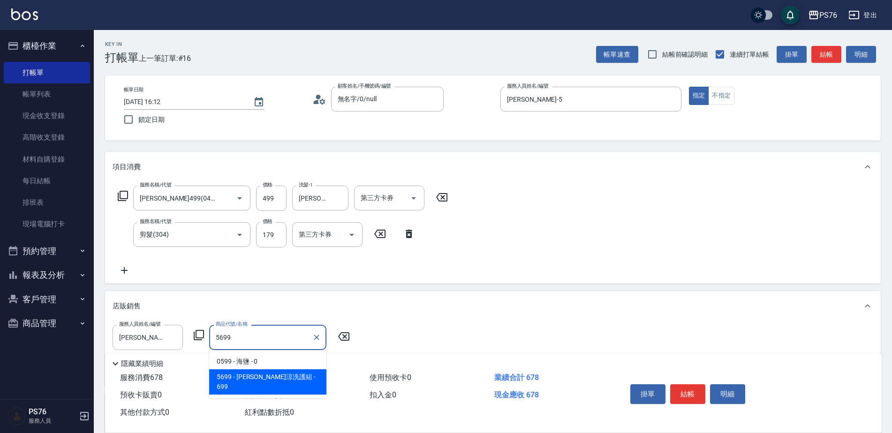
type input "[PERSON_NAME]涼洗護組"
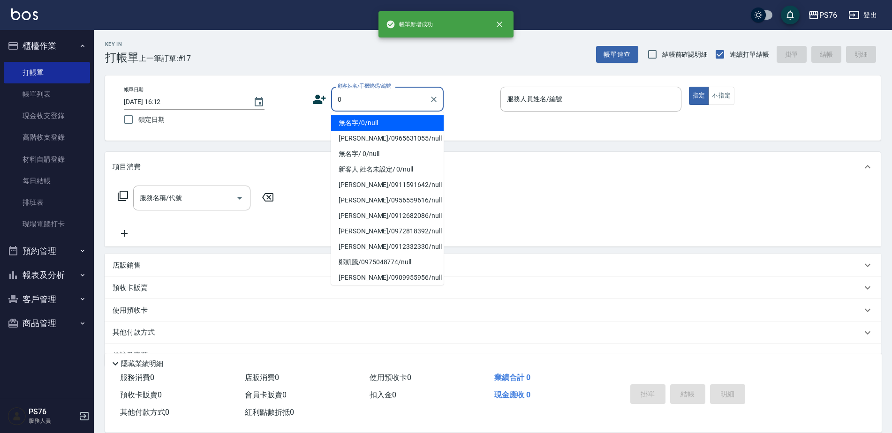
type input "無名字/0/null"
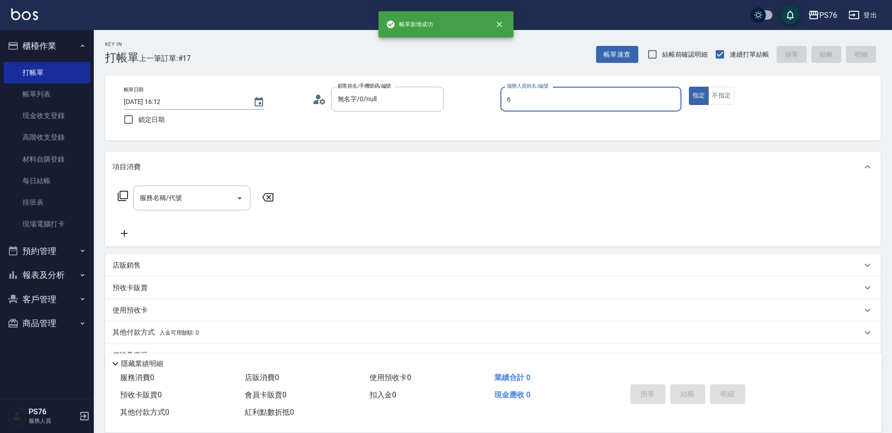
type input "[PERSON_NAME]-6"
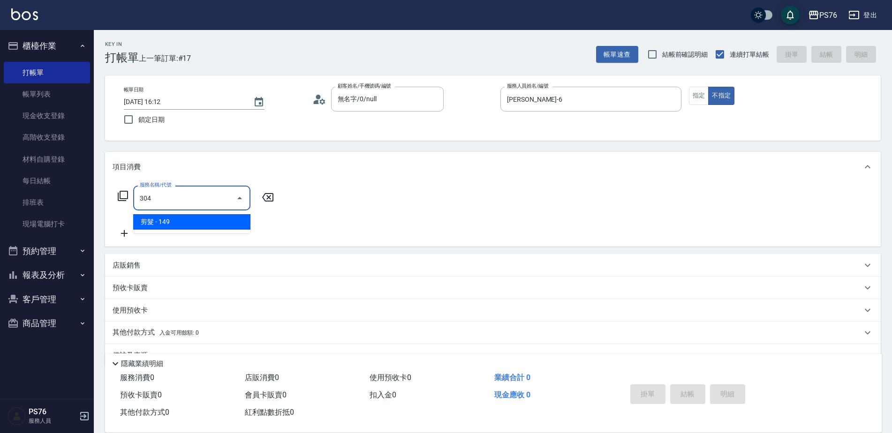
type input "剪髮(304)"
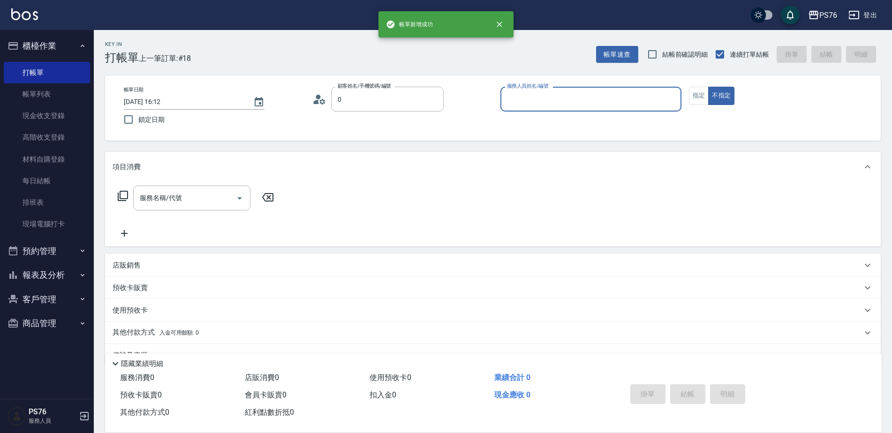
type input "無名字/0/null"
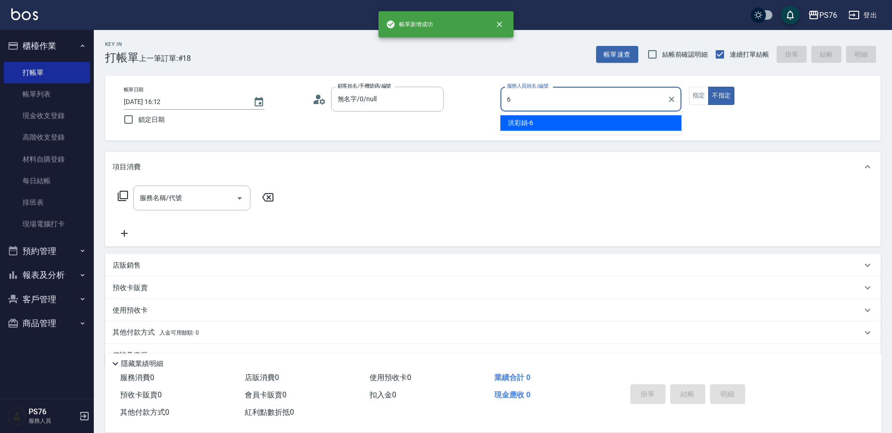
type input "[PERSON_NAME]-6"
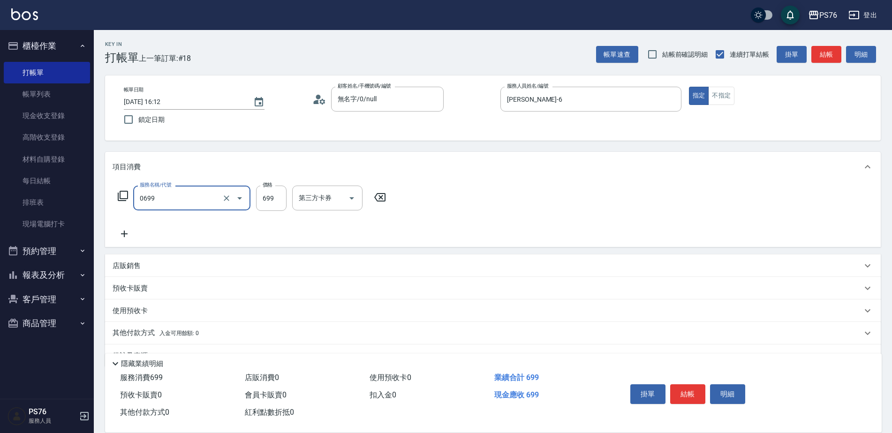
type input "精油SPA(0699)"
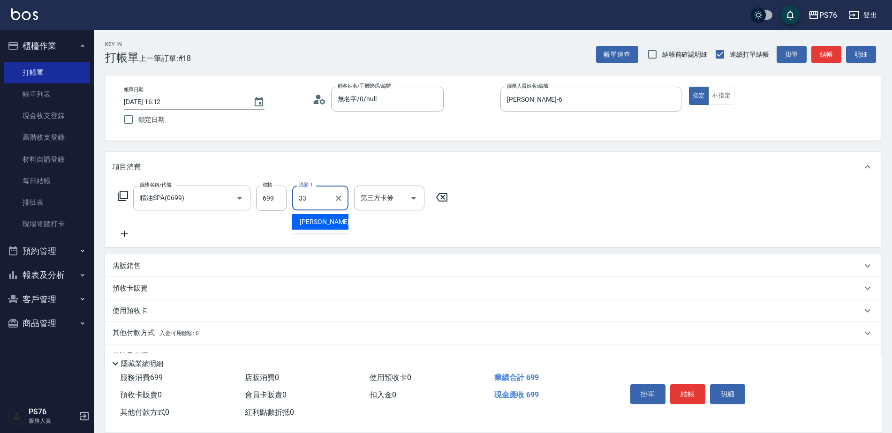
type input "[PERSON_NAME]33"
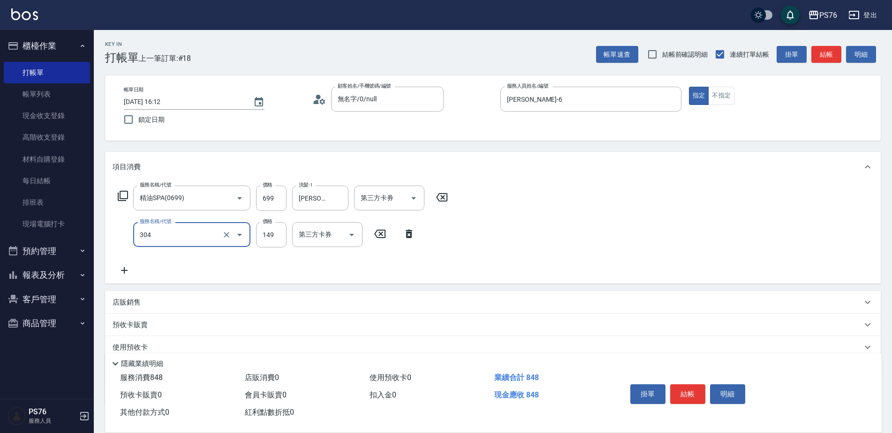
type input "剪髮(304)"
type input "179"
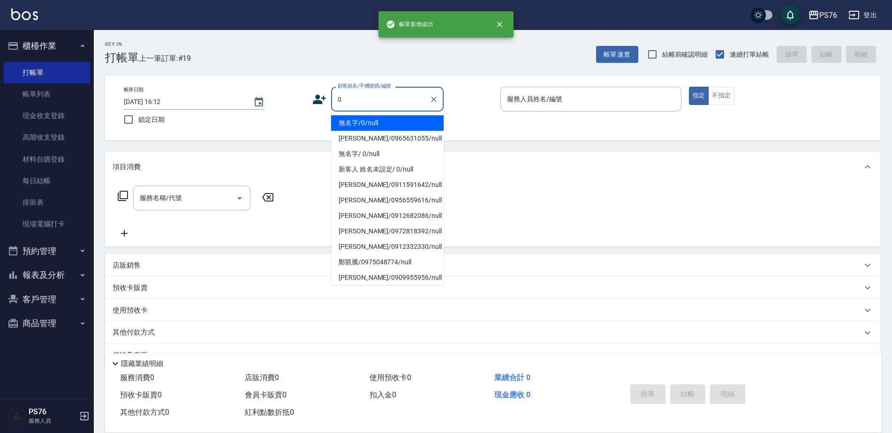
type input "無名字/0/null"
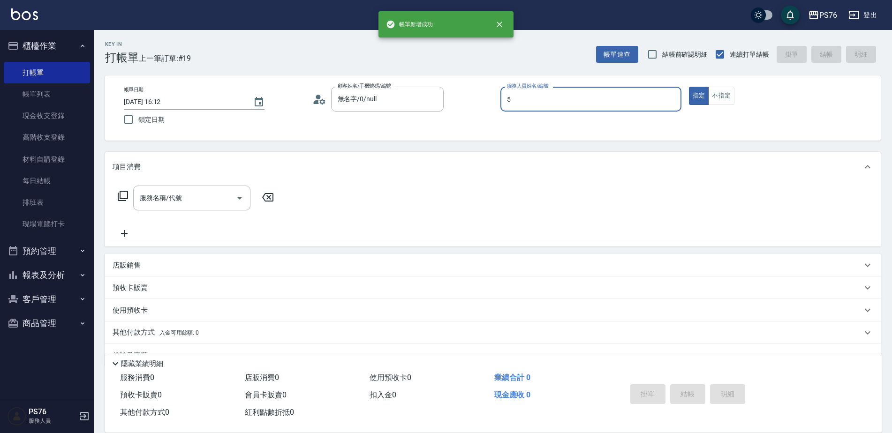
type input "[PERSON_NAME]-5"
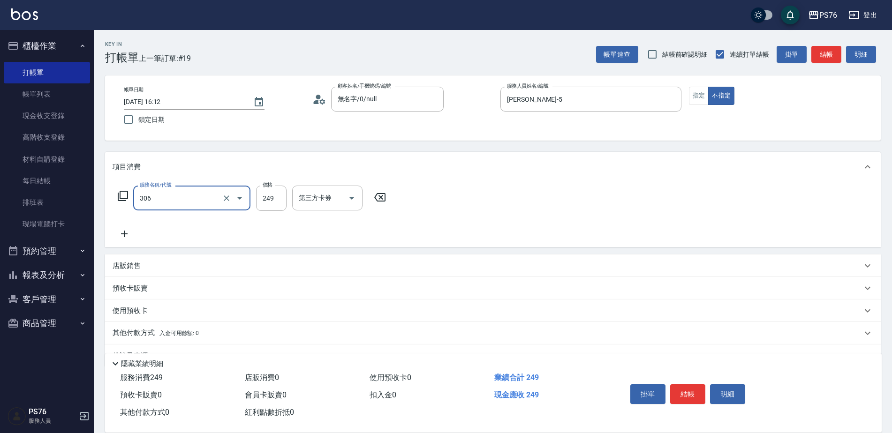
type input "剪髮(306)"
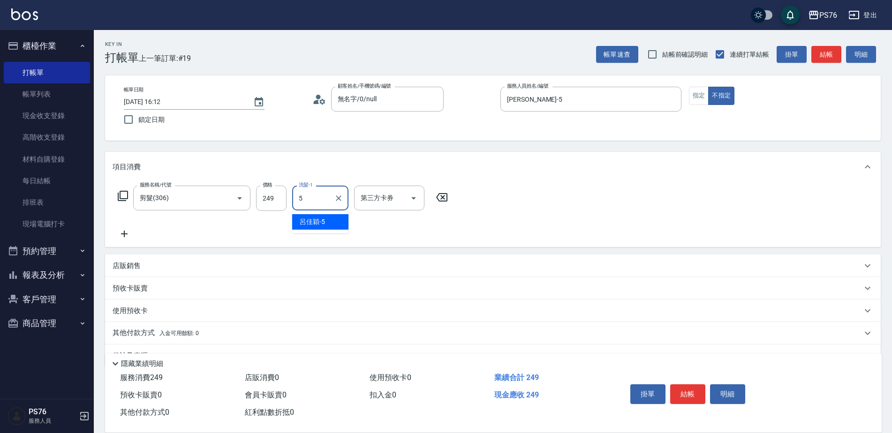
type input "[PERSON_NAME]-5"
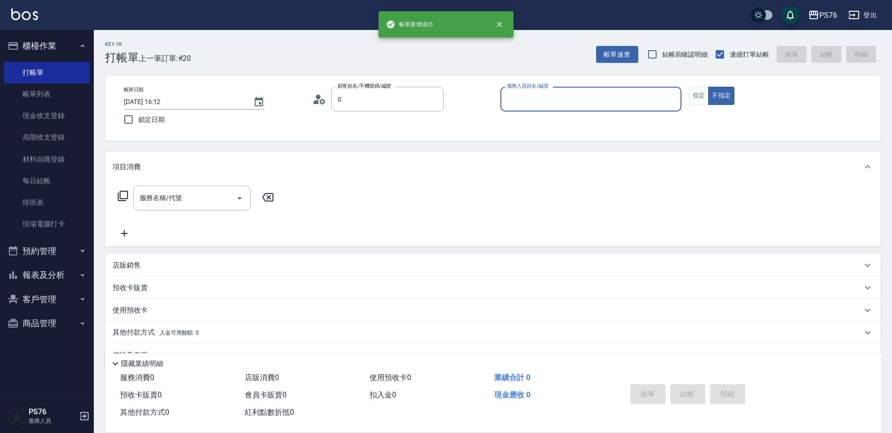
type input "無名字/0/null"
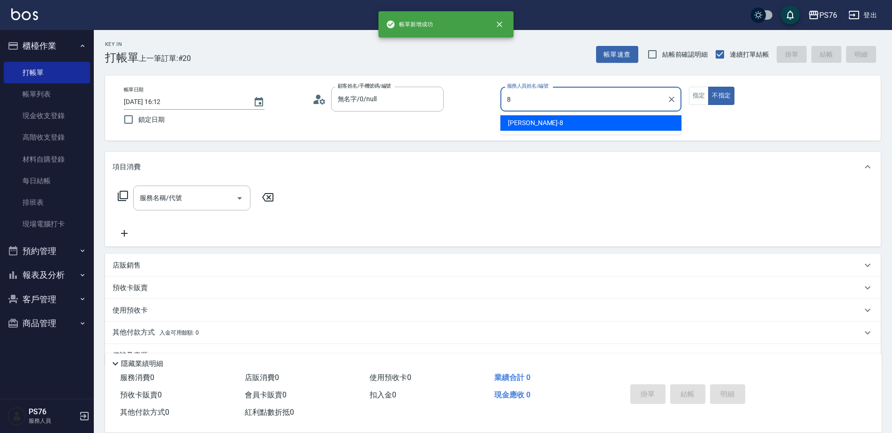
type input "[PERSON_NAME]-8"
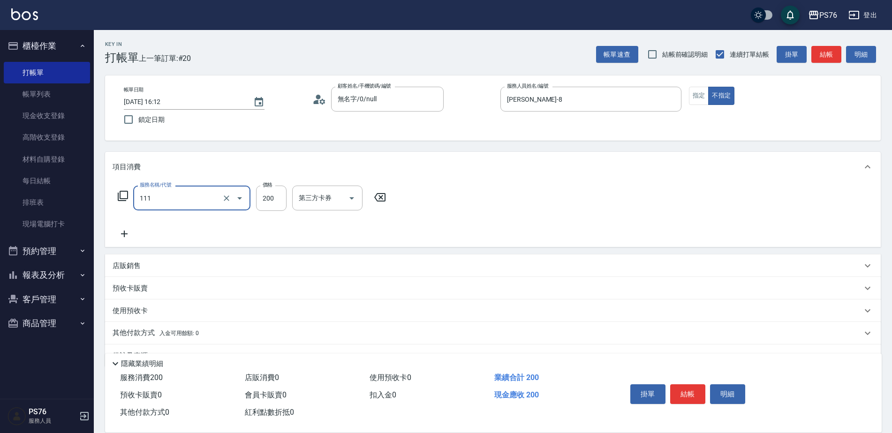
type input "200(111)"
type input "[PERSON_NAME]-8"
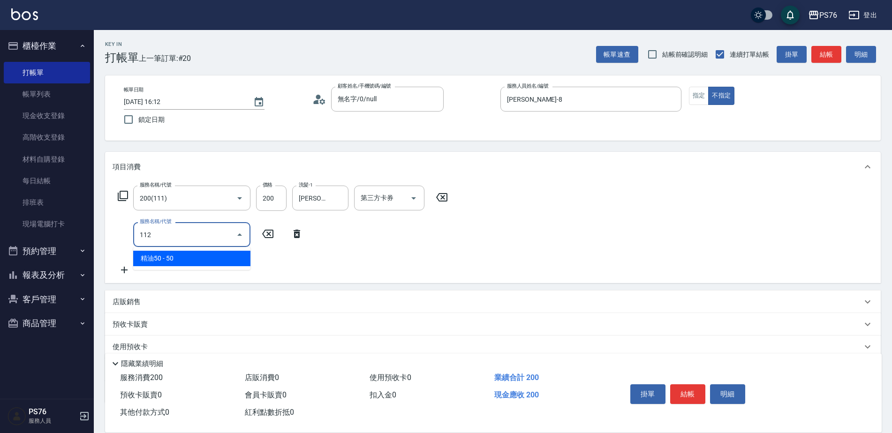
type input "精油50(112)"
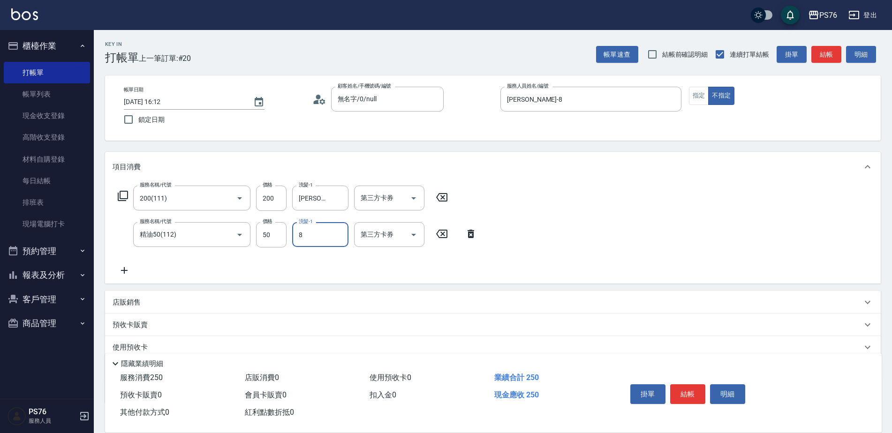
type input "[PERSON_NAME]-8"
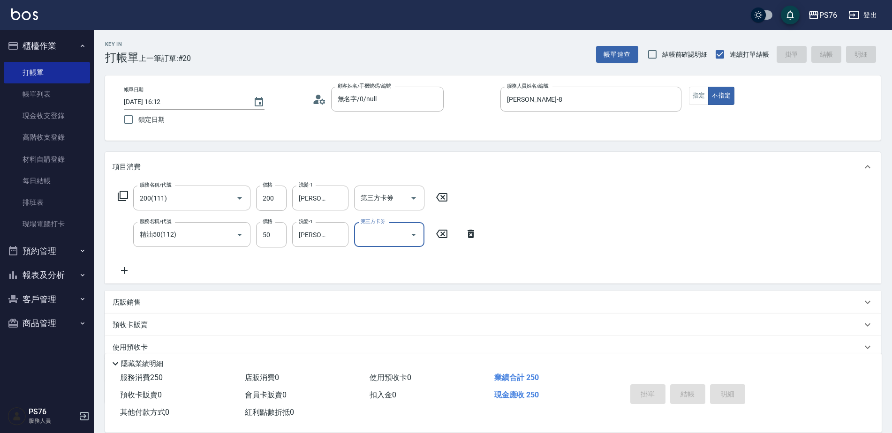
type input "[DATE] 16:13"
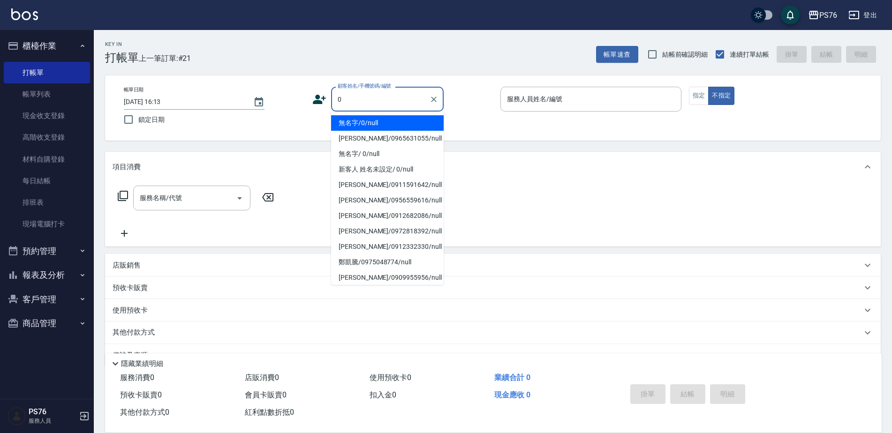
type input "無名字/0/null"
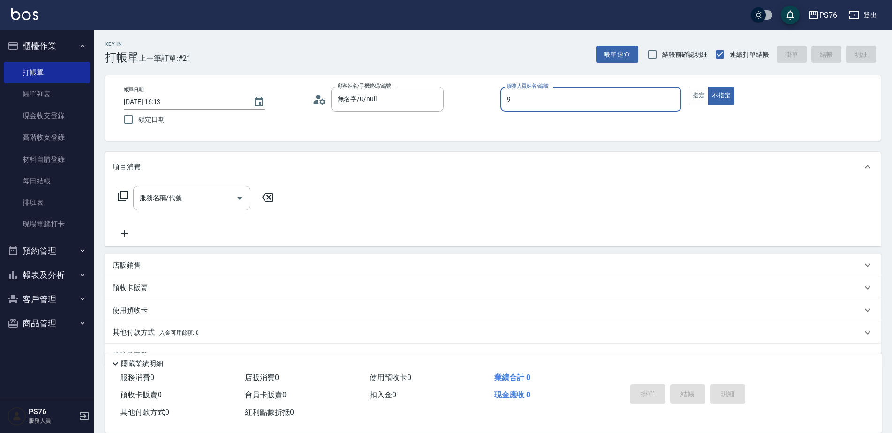
type input "[PERSON_NAME]-9"
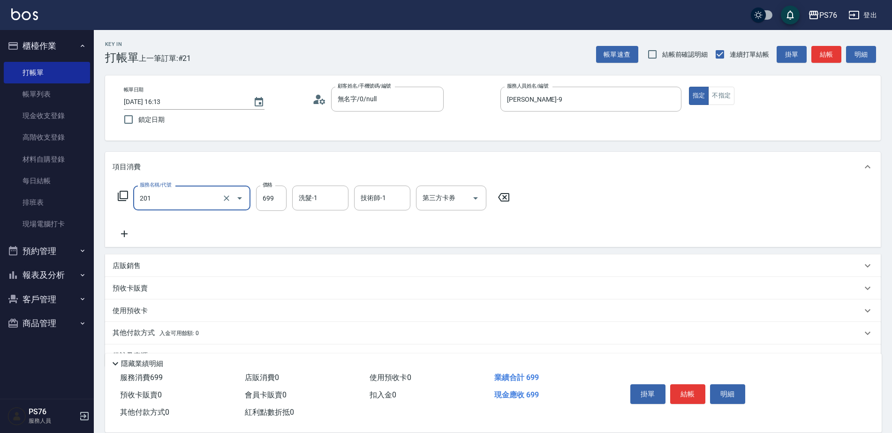
type input "基礎燙(201)"
type input "1500"
type input "[PERSON_NAME]-24"
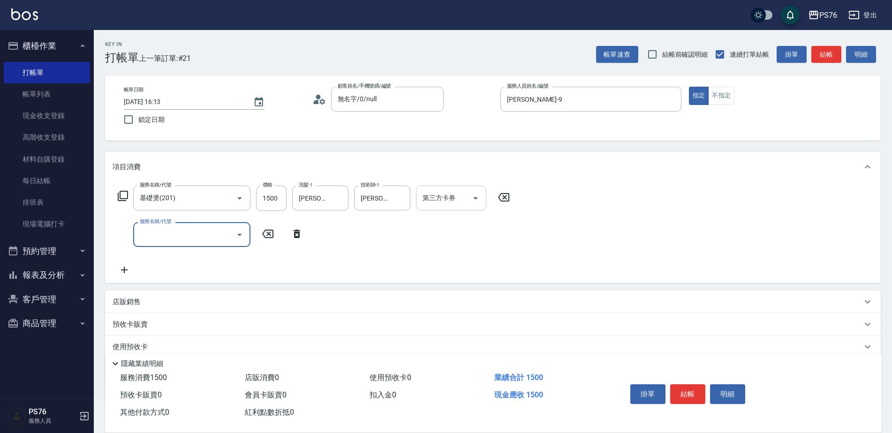
click at [446, 197] on input "第三方卡券" at bounding box center [444, 198] width 48 height 16
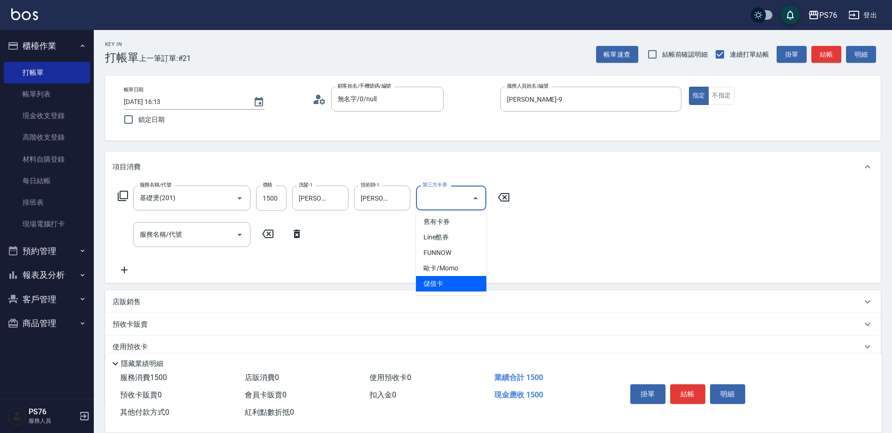
click at [438, 287] on span "儲值卡" at bounding box center [451, 283] width 70 height 15
type input "儲值卡"
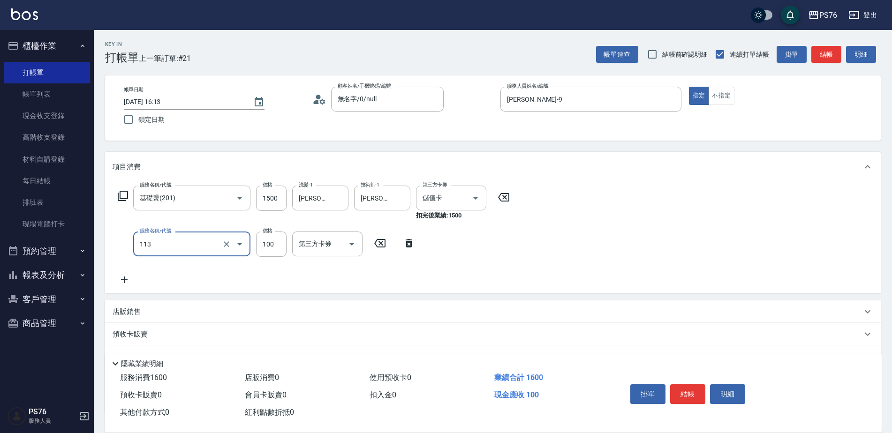
type input "瞬護100(113)"
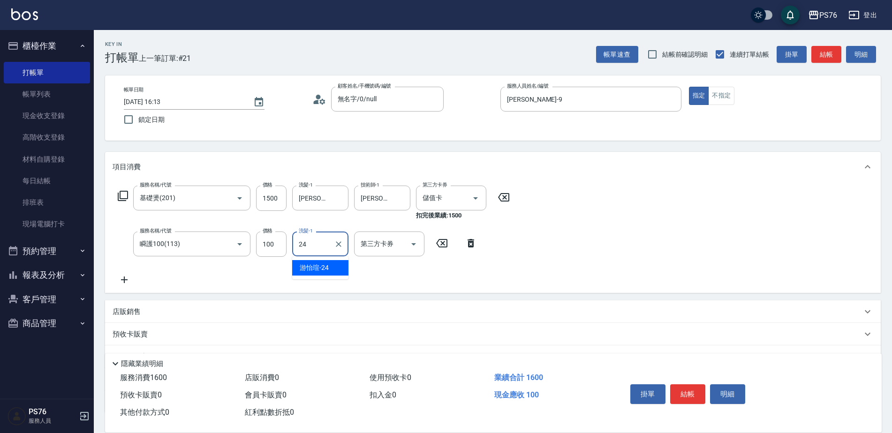
type input "[PERSON_NAME]-24"
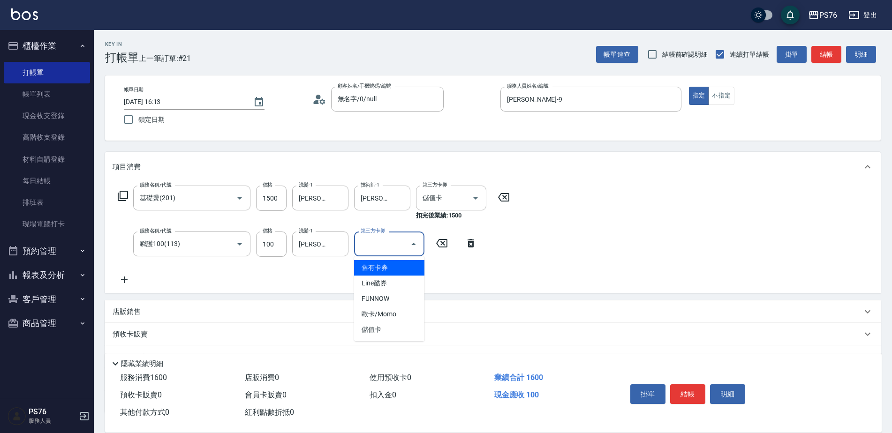
type input "儲值卡"
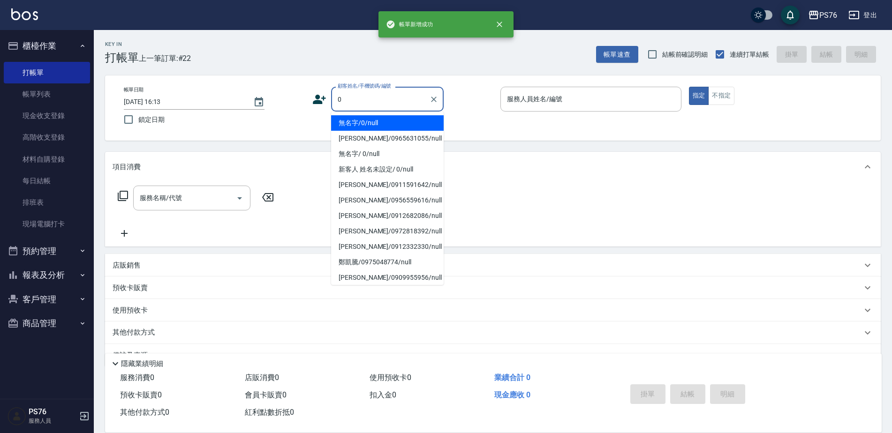
type input "無名字/0/null"
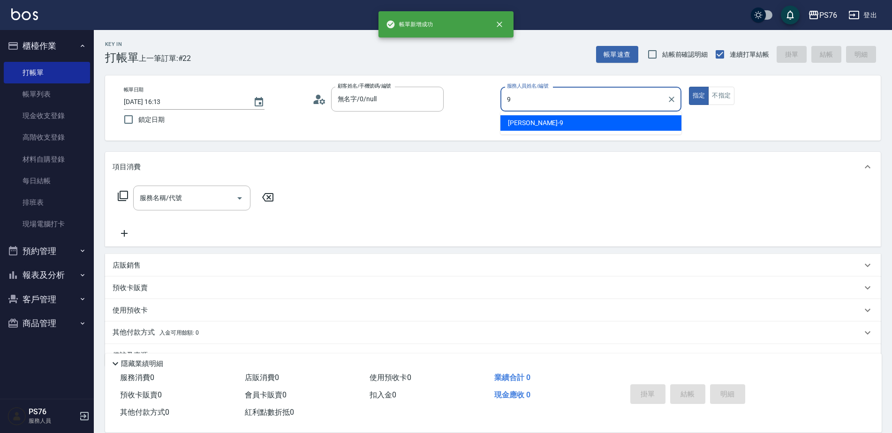
type input "[PERSON_NAME]-9"
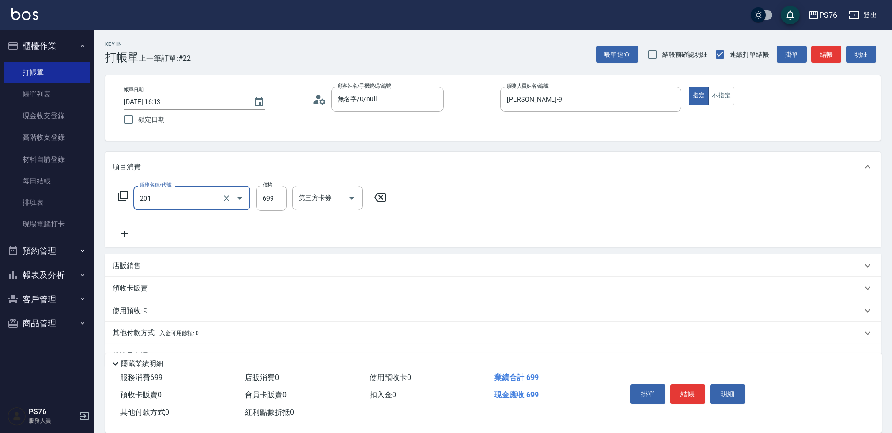
type input "基礎燙(201)"
type input "1500"
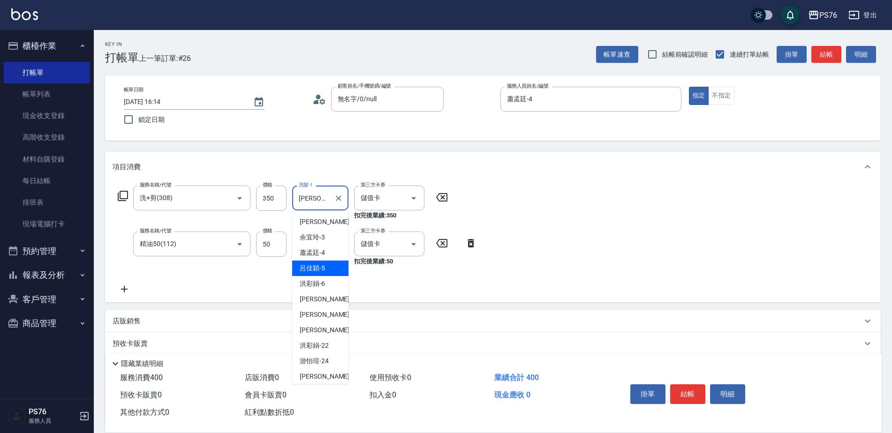
click at [318, 194] on input "[PERSON_NAME]-5" at bounding box center [313, 198] width 34 height 16
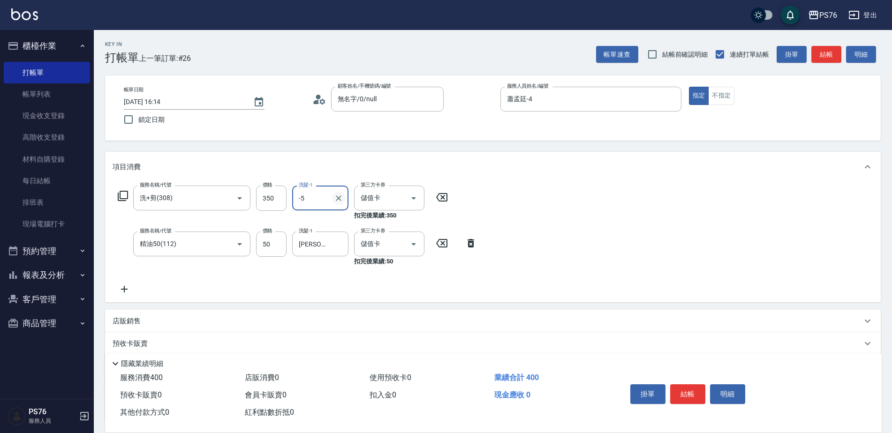
click at [338, 199] on icon "Clear" at bounding box center [339, 199] width 6 height 6
click at [339, 246] on icon "Clear" at bounding box center [338, 244] width 9 height 9
